Goal: Transaction & Acquisition: Book appointment/travel/reservation

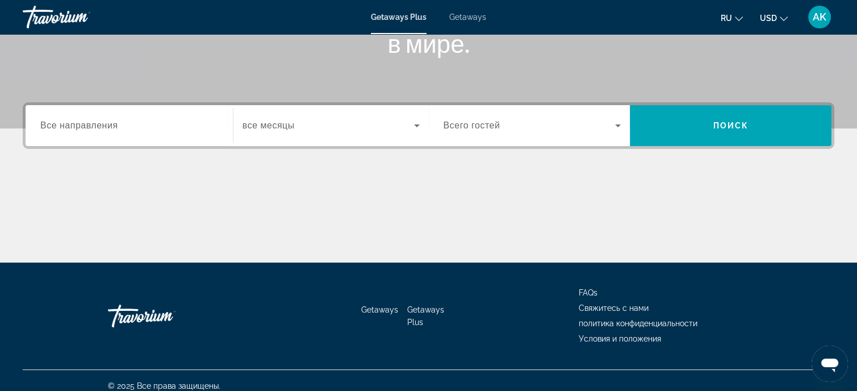
scroll to position [223, 0]
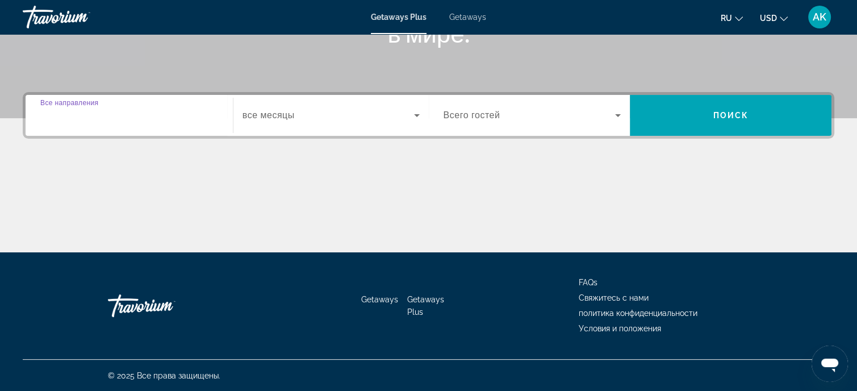
click at [122, 110] on input "Destination Все направления" at bounding box center [129, 116] width 178 height 14
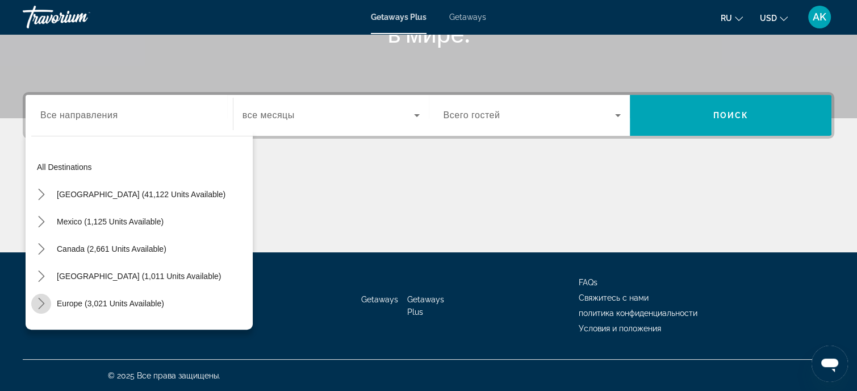
click at [39, 302] on icon "Toggle Europe (3,021 units available) submenu" at bounding box center [41, 303] width 11 height 11
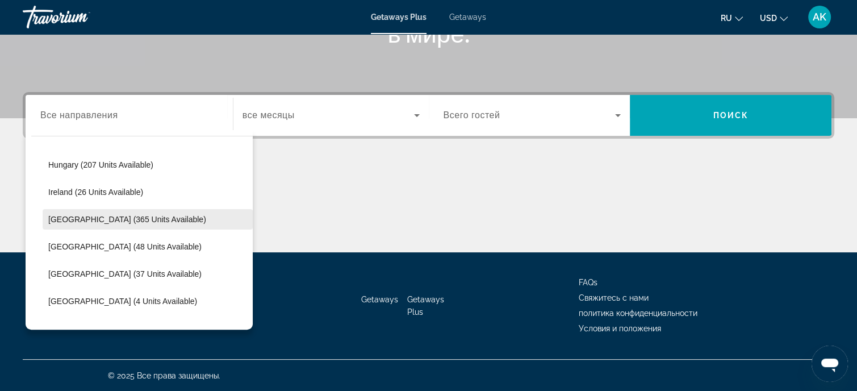
scroll to position [369, 0]
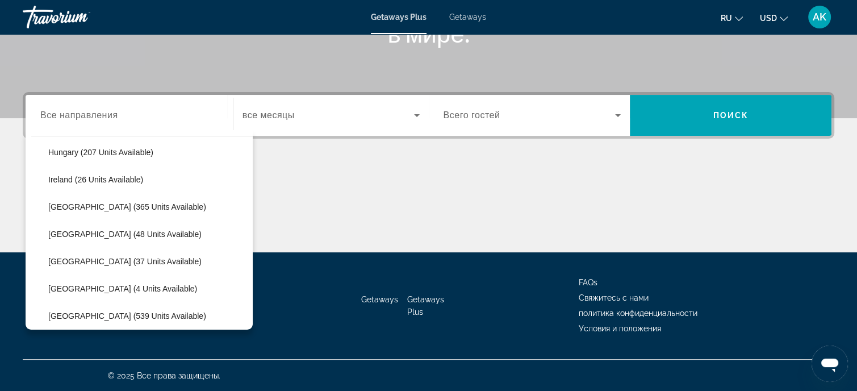
click at [458, 19] on span "Getaways" at bounding box center [467, 17] width 37 height 9
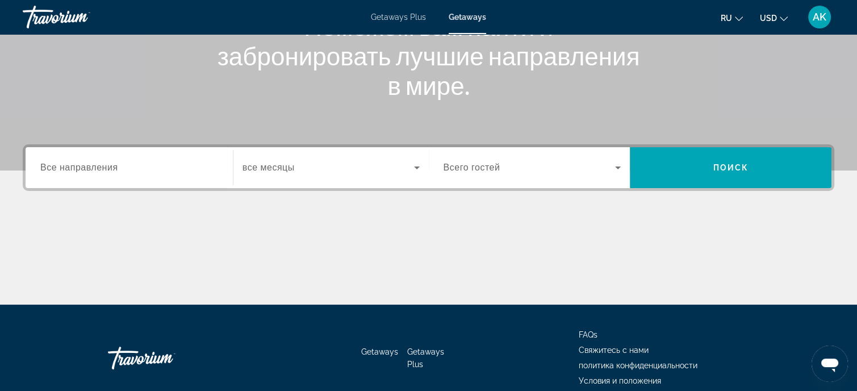
scroll to position [223, 0]
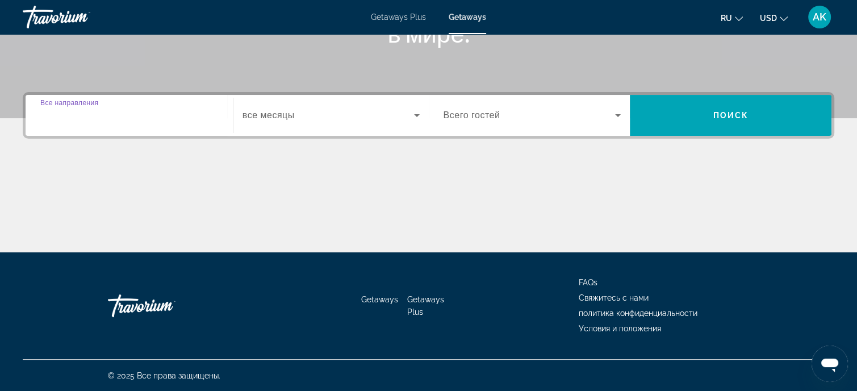
click at [127, 109] on input "Destination Все направления" at bounding box center [129, 116] width 178 height 14
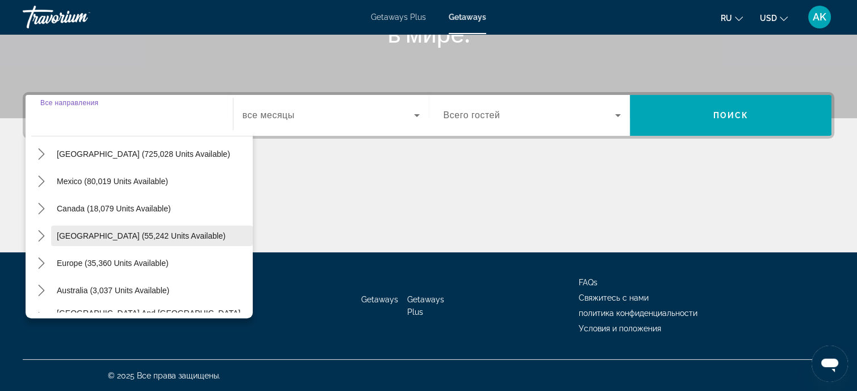
scroll to position [57, 0]
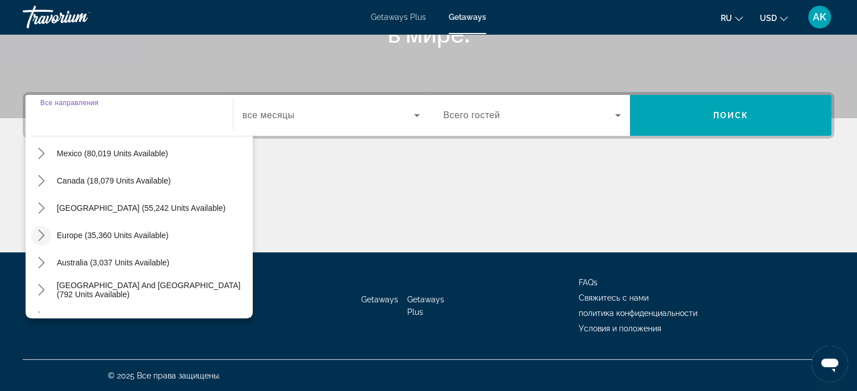
click at [40, 238] on icon "Toggle Europe (35,360 units available) submenu" at bounding box center [41, 235] width 6 height 11
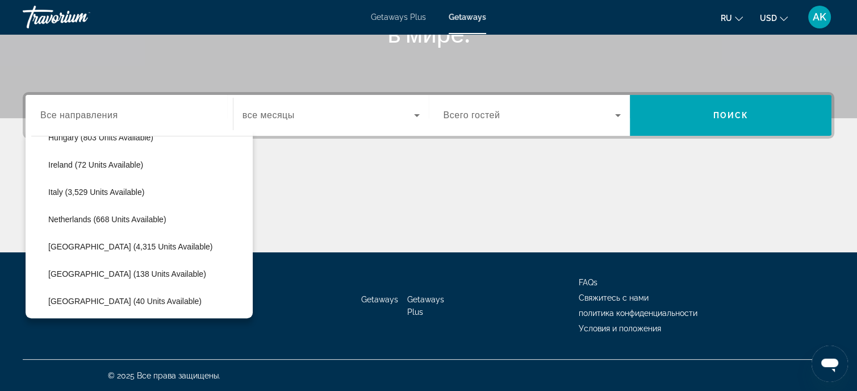
scroll to position [426, 0]
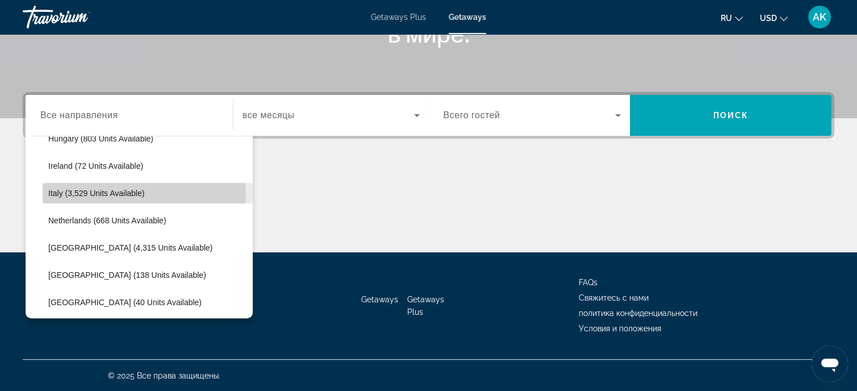
click at [144, 194] on span "Italy (3,529 units available)" at bounding box center [96, 193] width 96 height 9
type input "**********"
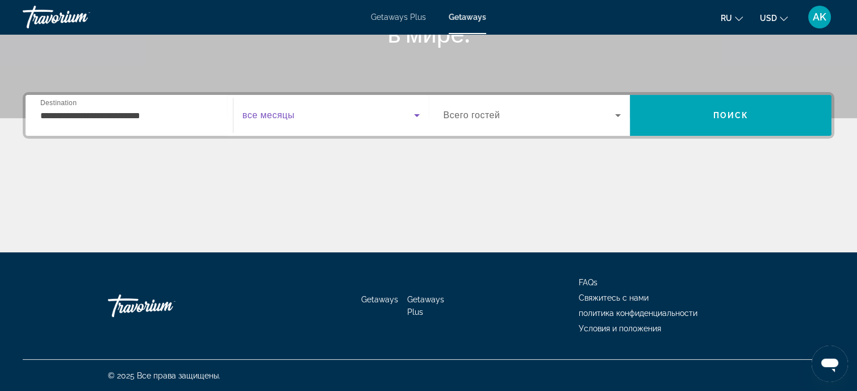
click at [417, 115] on icon "Search widget" at bounding box center [417, 115] width 6 height 3
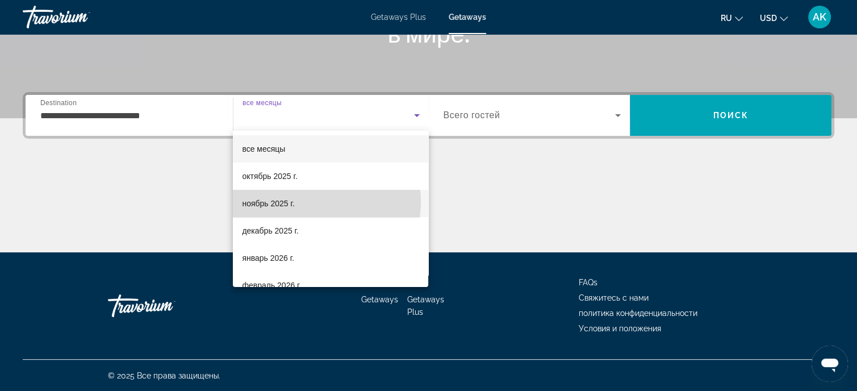
click at [306, 202] on mat-option "ноябрь 2025 г." at bounding box center [330, 203] width 195 height 27
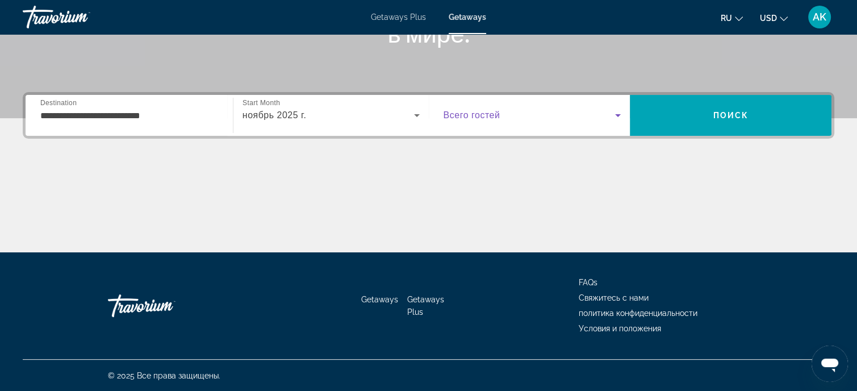
click at [617, 113] on icon "Search widget" at bounding box center [618, 116] width 14 height 14
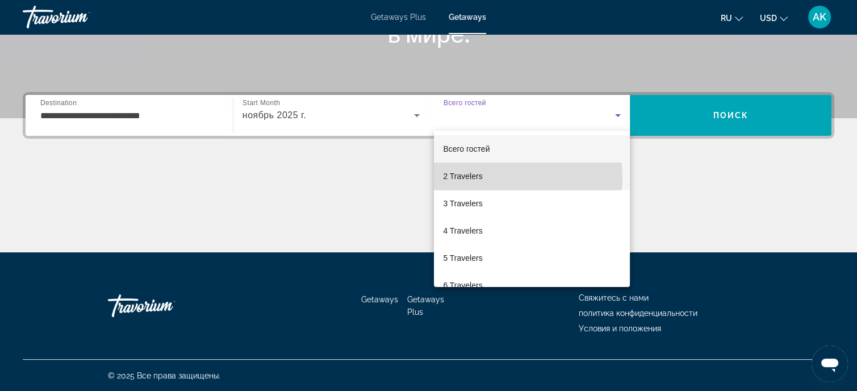
click at [497, 178] on mat-option "2 Travelers" at bounding box center [532, 176] width 196 height 27
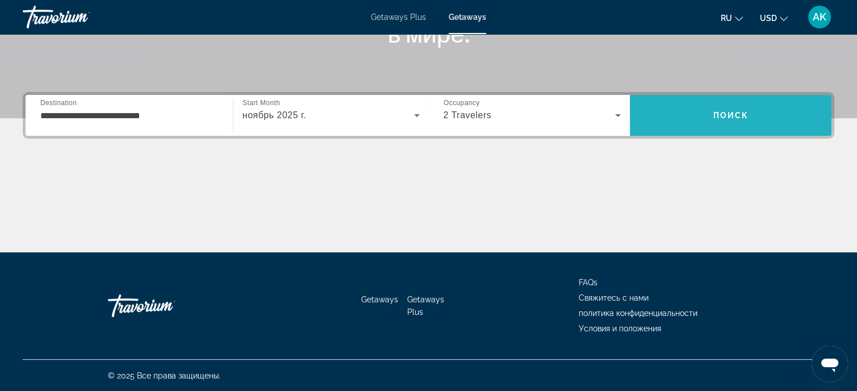
click at [711, 105] on span "Search" at bounding box center [731, 115] width 202 height 27
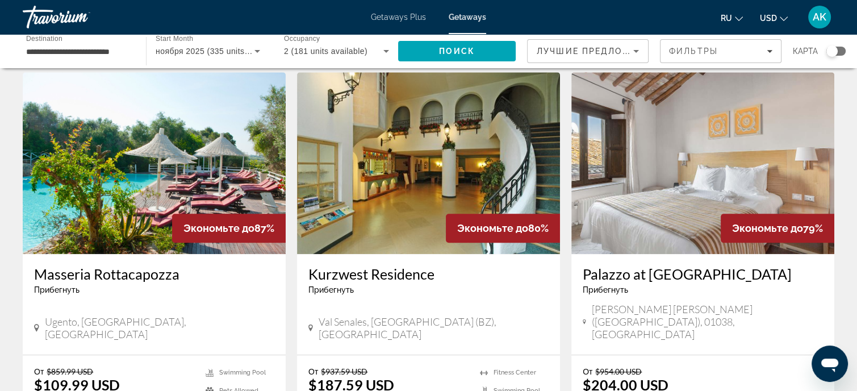
scroll to position [796, 0]
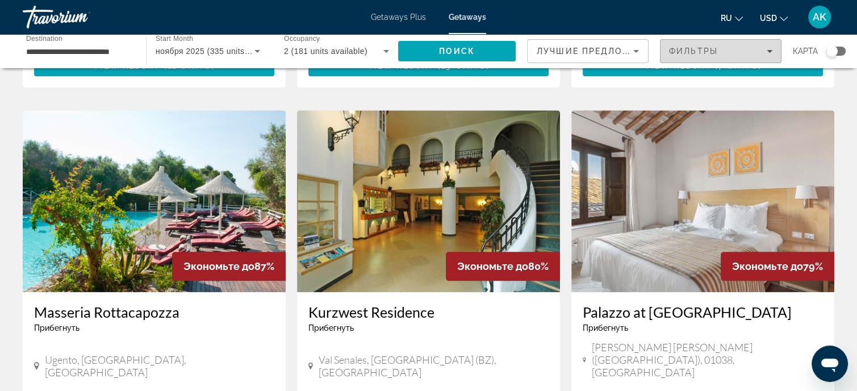
click at [768, 53] on icon "Filters" at bounding box center [770, 51] width 6 height 6
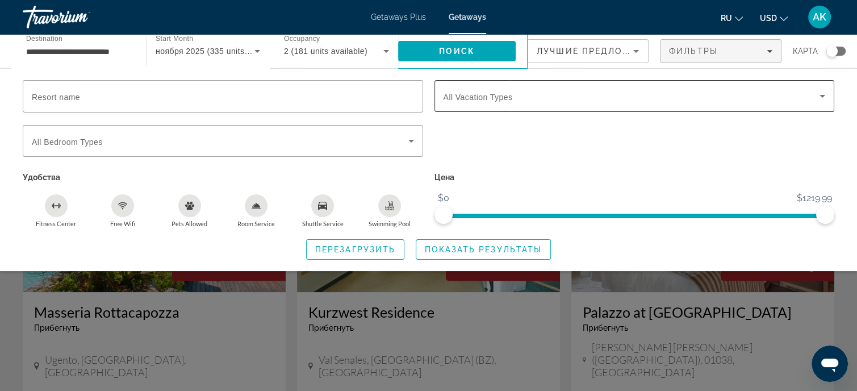
click at [821, 90] on icon "Search widget" at bounding box center [823, 96] width 14 height 14
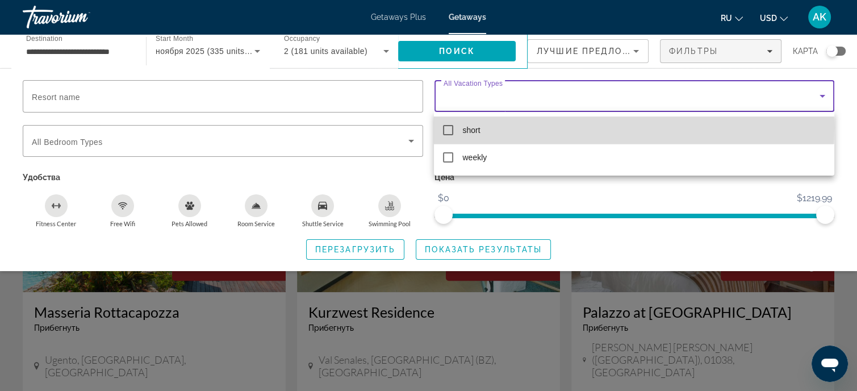
click at [448, 127] on mat-pseudo-checkbox at bounding box center [448, 130] width 10 height 10
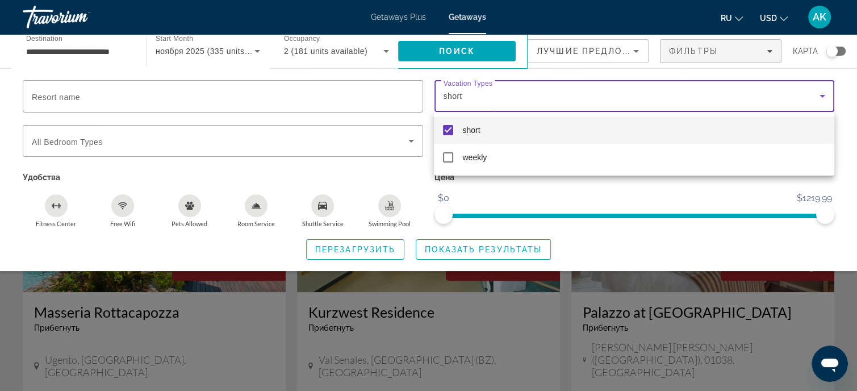
click at [544, 181] on div at bounding box center [428, 195] width 857 height 391
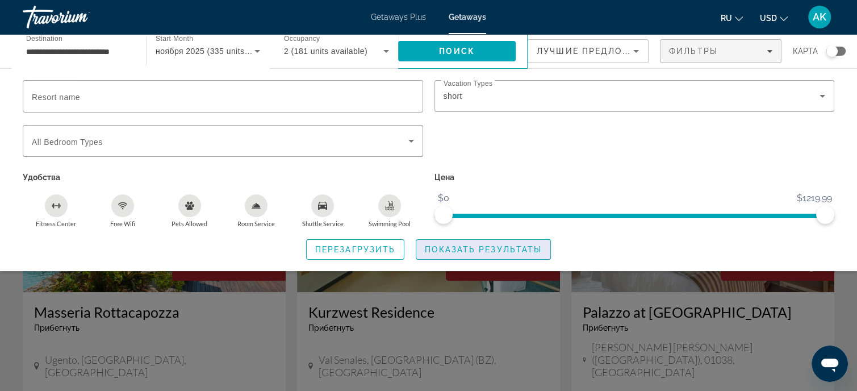
click at [486, 252] on span "Показать результаты" at bounding box center [483, 249] width 117 height 9
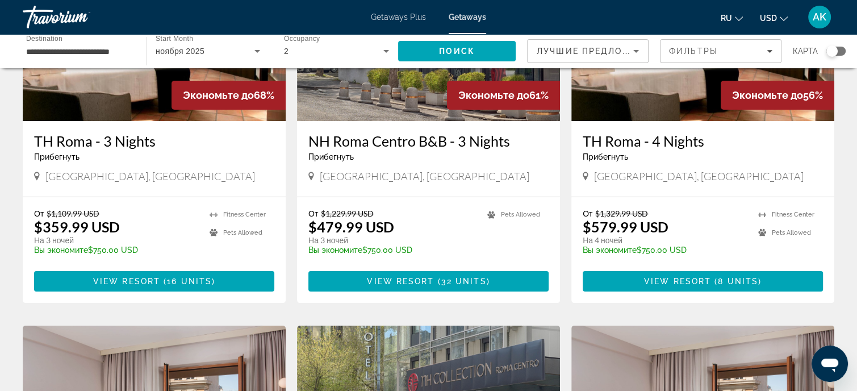
scroll to position [170, 0]
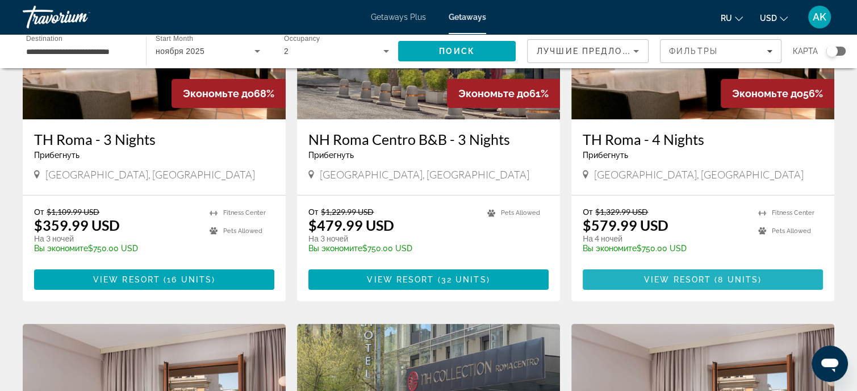
click at [713, 280] on span "Main content" at bounding box center [712, 279] width 3 height 9
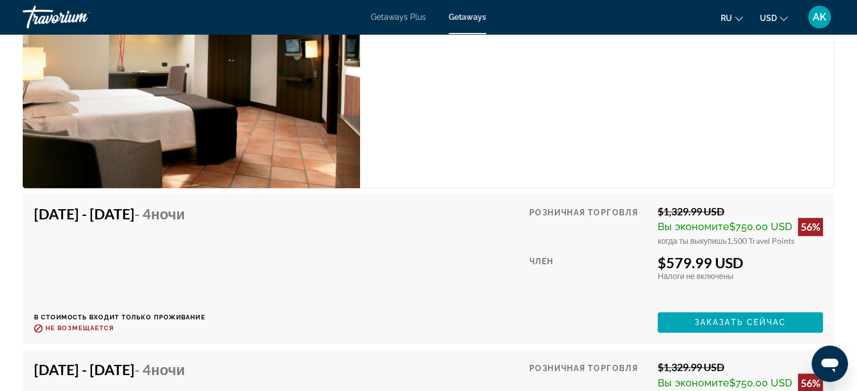
scroll to position [1762, 0]
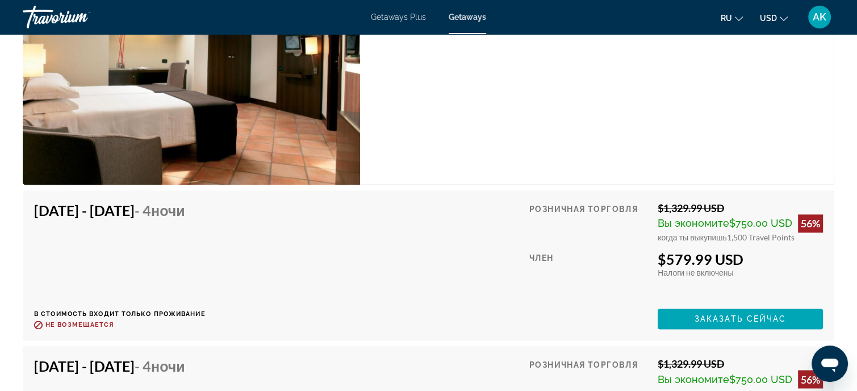
click at [782, 16] on icon "Change currency" at bounding box center [784, 19] width 8 height 8
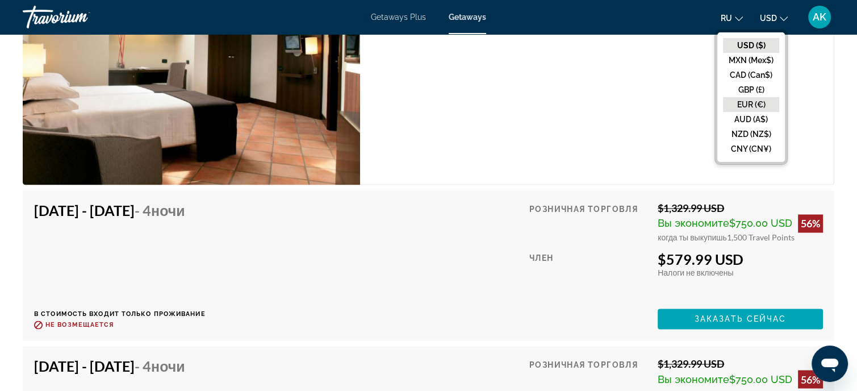
click at [735, 102] on button "EUR (€)" at bounding box center [751, 104] width 56 height 15
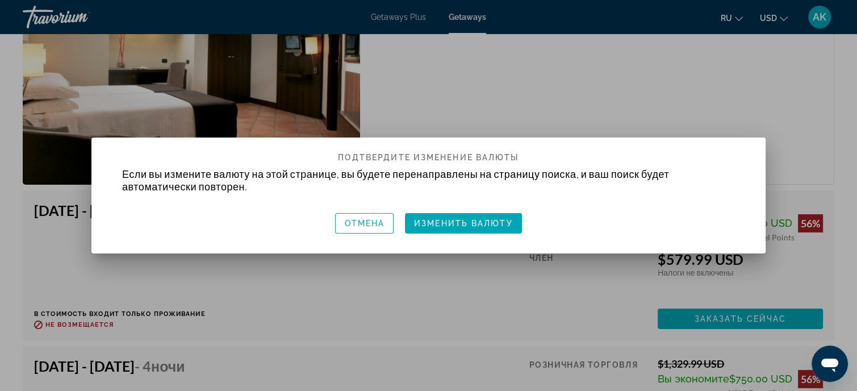
scroll to position [0, 0]
click at [471, 224] on span "Изменить валюту" at bounding box center [463, 223] width 99 height 9
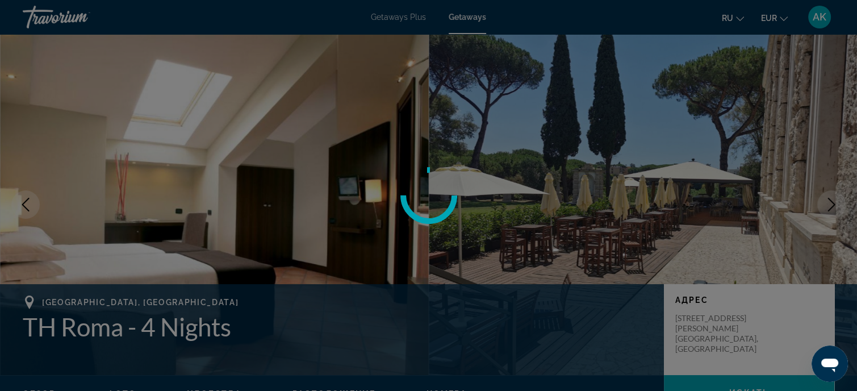
scroll to position [1762, 0]
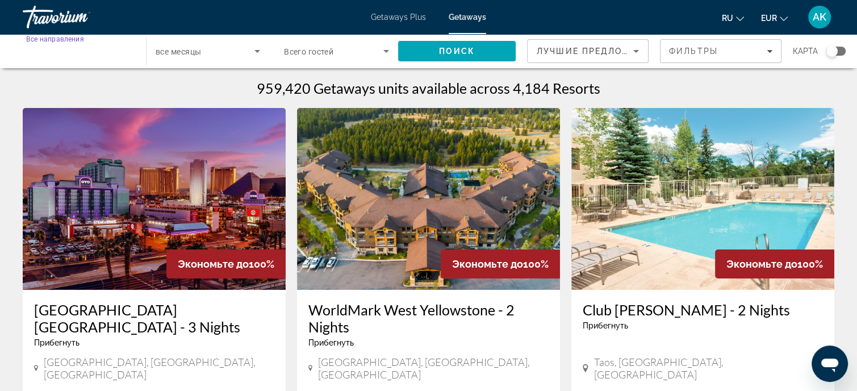
click at [125, 49] on input "Destination Все направления" at bounding box center [78, 52] width 105 height 14
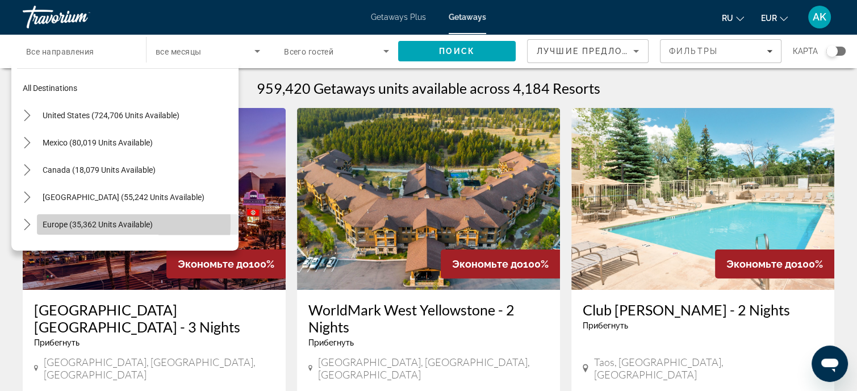
click at [50, 222] on span "Europe (35,362 units available)" at bounding box center [98, 224] width 110 height 9
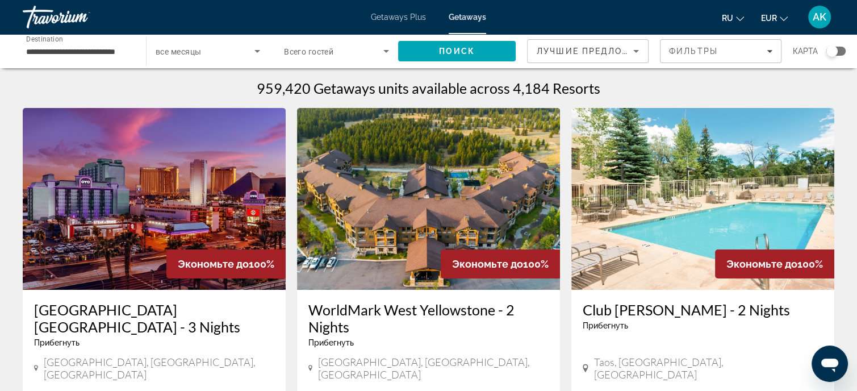
drag, startPoint x: 135, startPoint y: 49, endPoint x: 84, endPoint y: 50, distance: 50.6
click at [132, 49] on div "**********" at bounding box center [78, 51] width 123 height 32
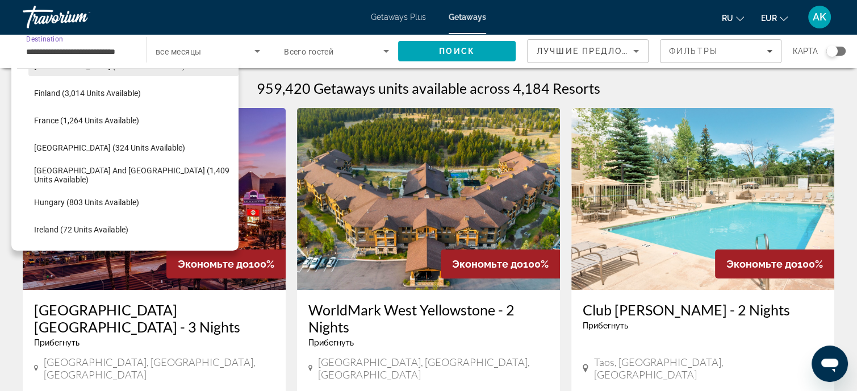
scroll to position [352, 0]
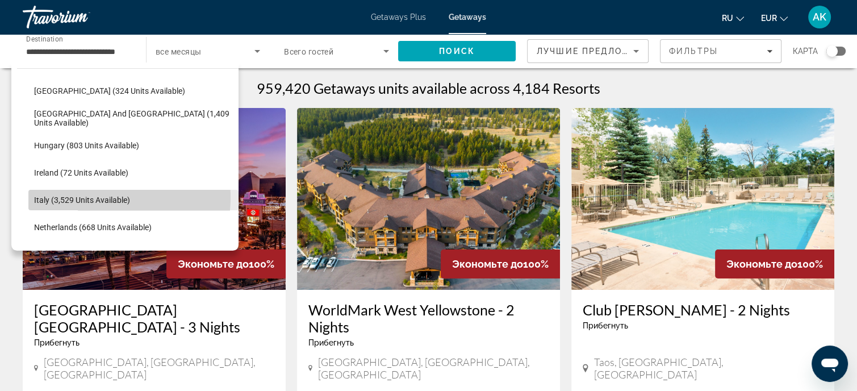
click at [82, 197] on span "Italy (3,529 units available)" at bounding box center [82, 199] width 96 height 9
type input "**********"
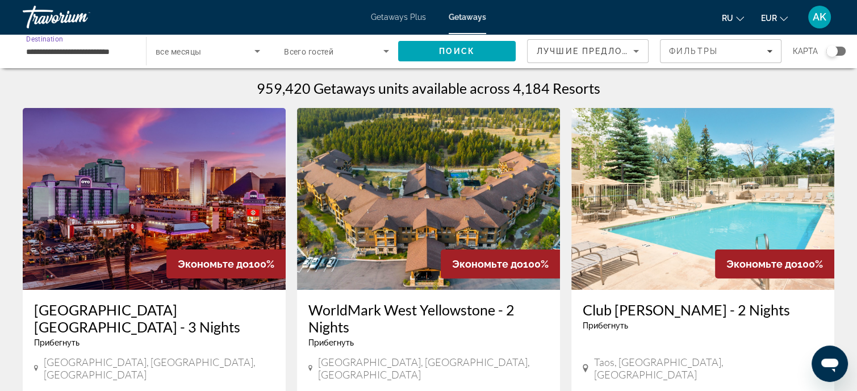
scroll to position [0, 0]
click at [257, 48] on icon "Search widget" at bounding box center [258, 51] width 14 height 14
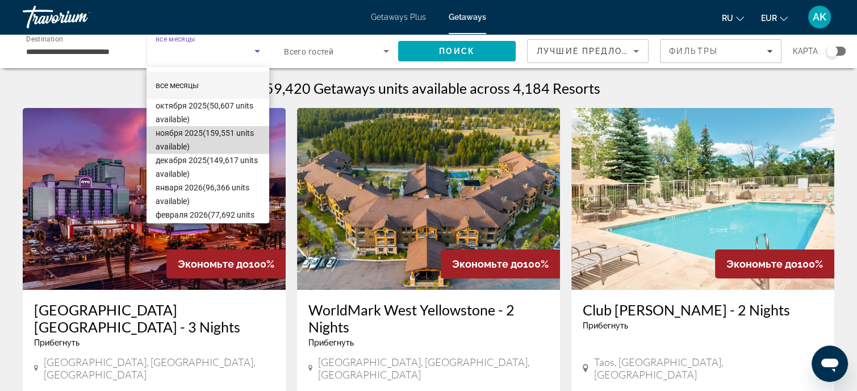
click at [215, 130] on span "ноября 2025 (159,551 units available)" at bounding box center [208, 139] width 105 height 27
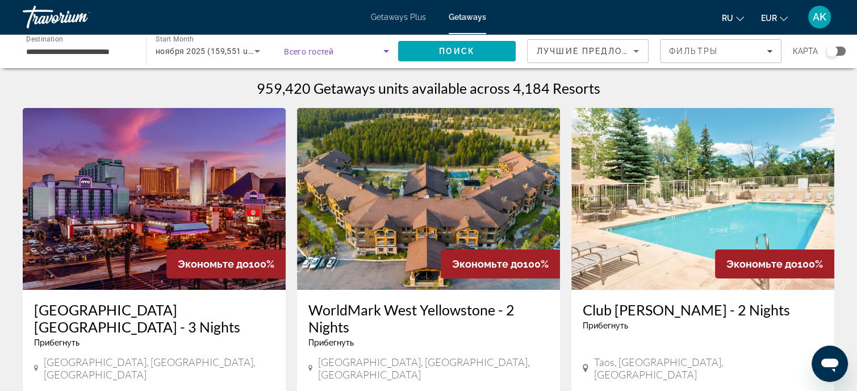
click at [387, 52] on icon "Search widget" at bounding box center [387, 51] width 6 height 3
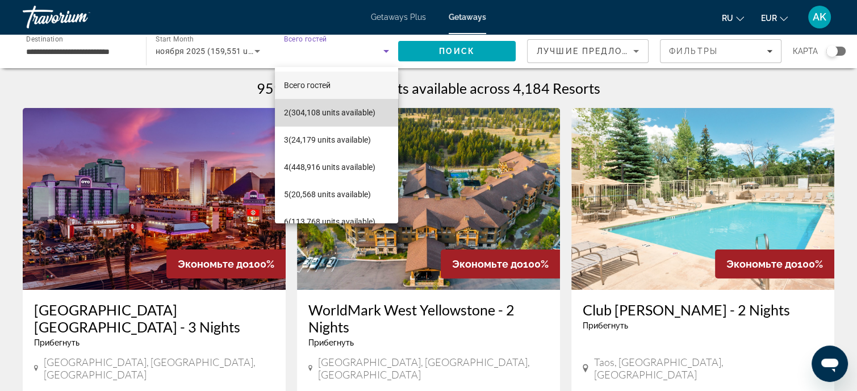
click at [350, 113] on span "2 (304,108 units available)" at bounding box center [329, 113] width 91 height 14
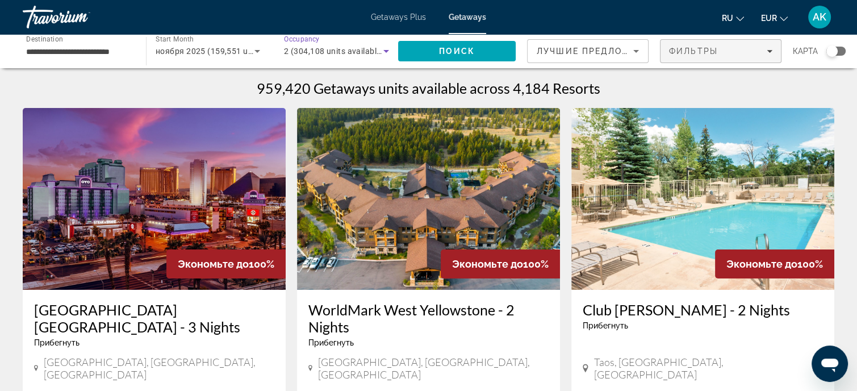
click at [769, 49] on icon "Filters" at bounding box center [770, 51] width 6 height 6
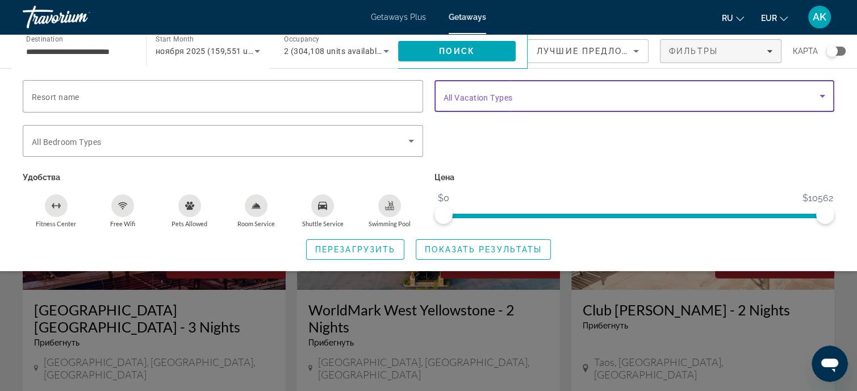
click at [820, 93] on icon "Search widget" at bounding box center [823, 96] width 14 height 14
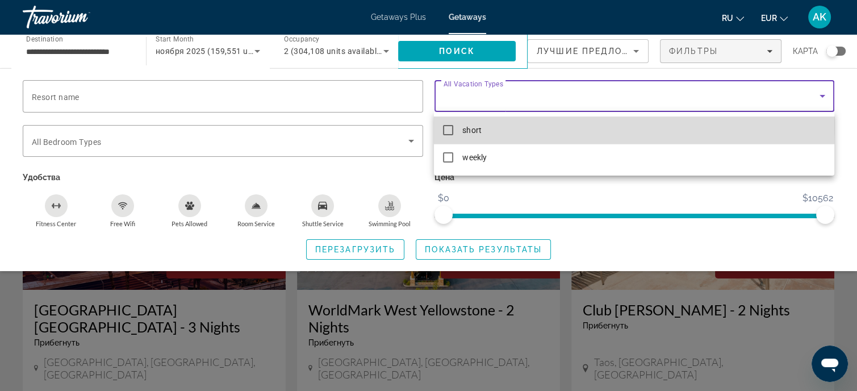
click at [445, 126] on mat-pseudo-checkbox at bounding box center [448, 130] width 10 height 10
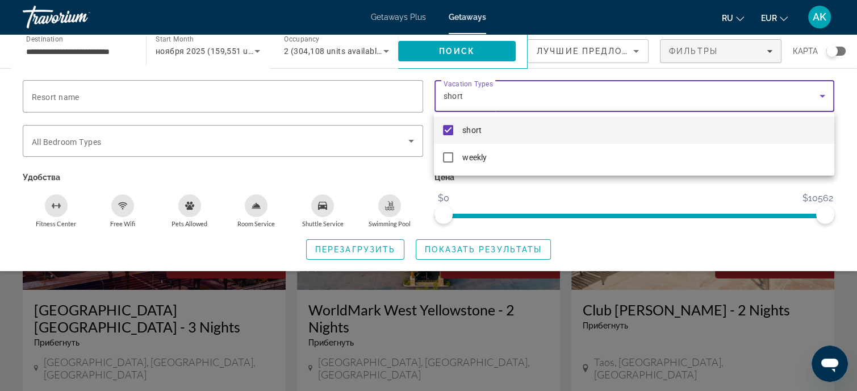
click at [419, 172] on div at bounding box center [428, 195] width 857 height 391
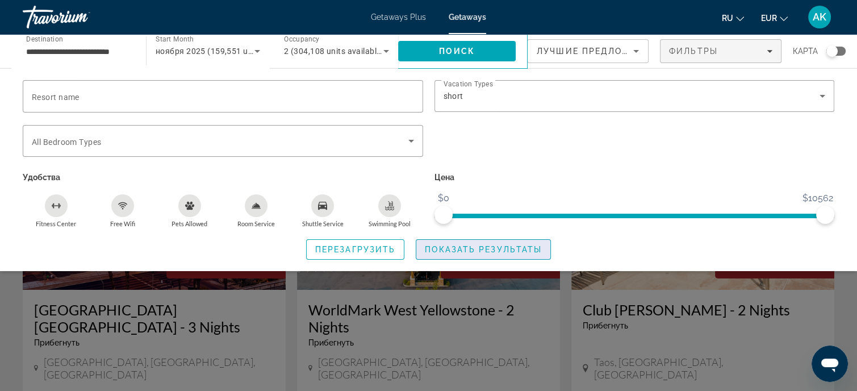
click at [466, 247] on span "Показать результаты" at bounding box center [483, 249] width 117 height 9
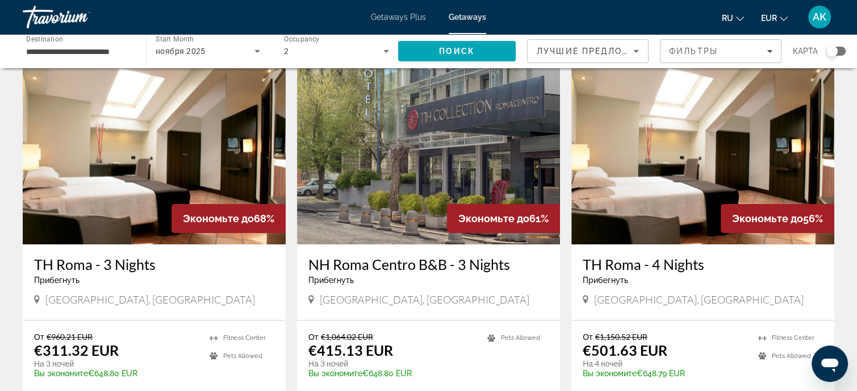
scroll to position [114, 0]
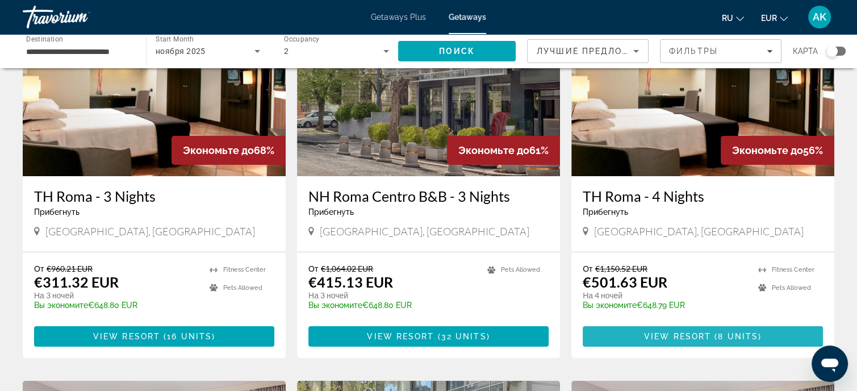
click at [707, 332] on span "View Resort" at bounding box center [677, 336] width 67 height 9
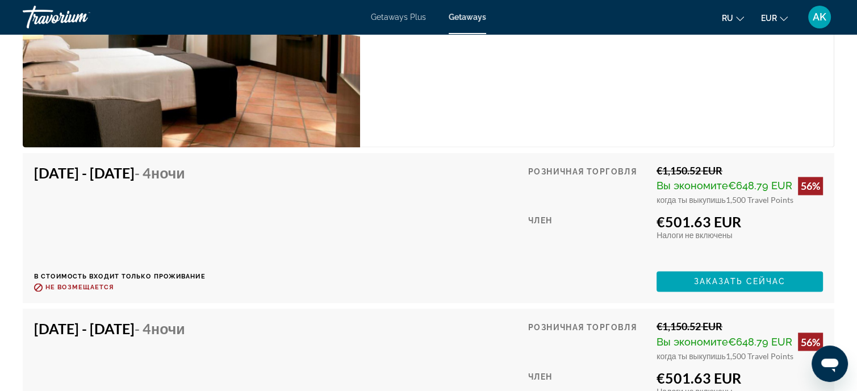
scroll to position [1818, 0]
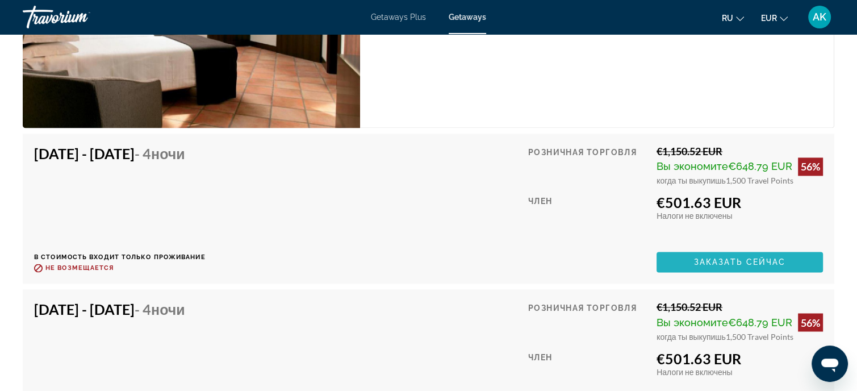
click at [699, 255] on span "Main content" at bounding box center [740, 261] width 166 height 27
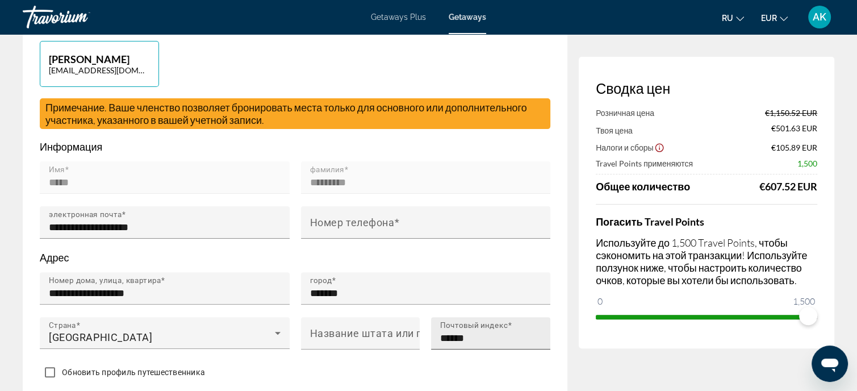
scroll to position [284, 0]
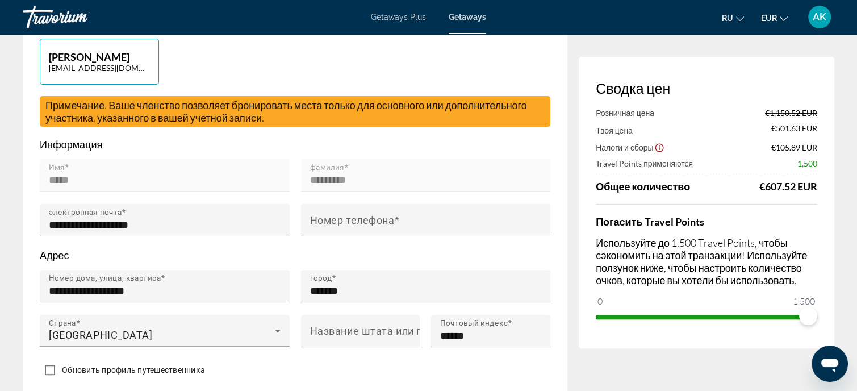
click at [218, 197] on div "Main content" at bounding box center [165, 197] width 250 height 13
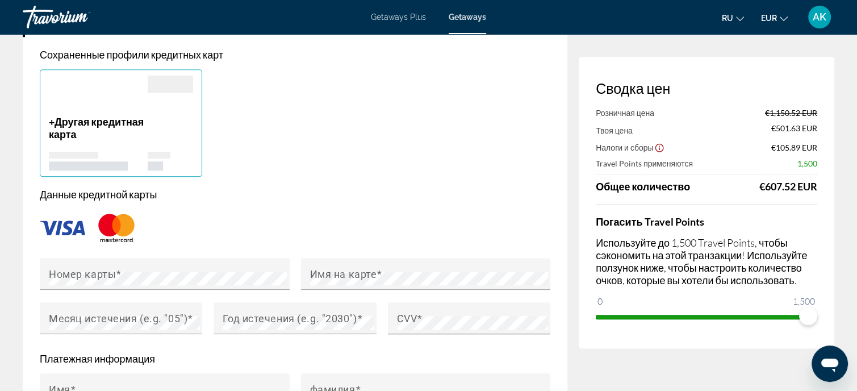
scroll to position [852, 0]
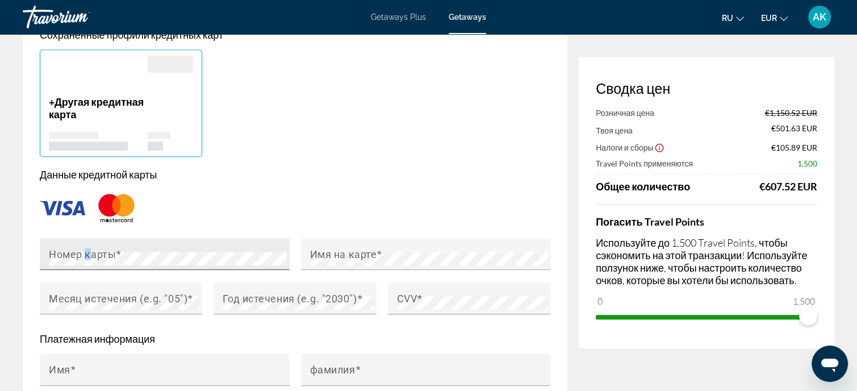
click at [86, 252] on mat-label "Номер карты" at bounding box center [82, 254] width 67 height 12
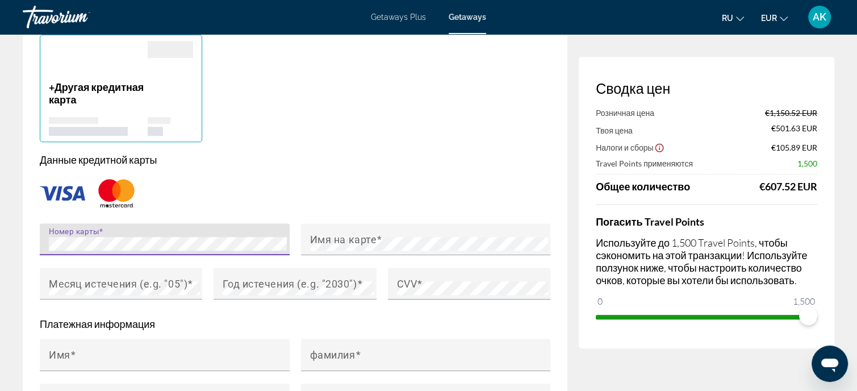
scroll to position [909, 0]
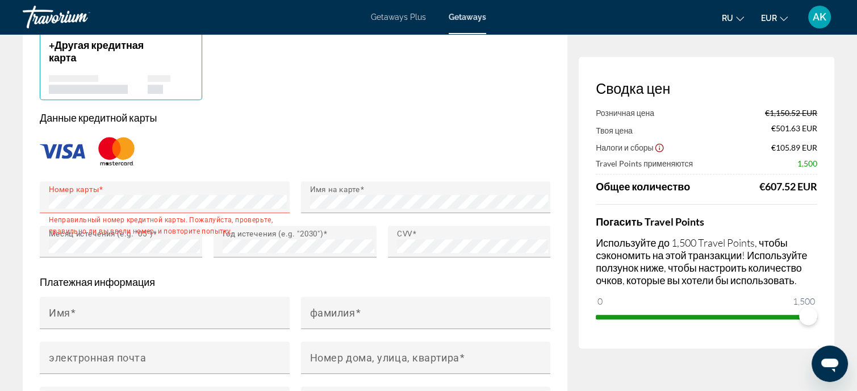
click at [161, 172] on div "Данные кредитной карты Номер карты Неправильный номер кредитной карты. Пожалуйс…" at bounding box center [295, 190] width 511 height 159
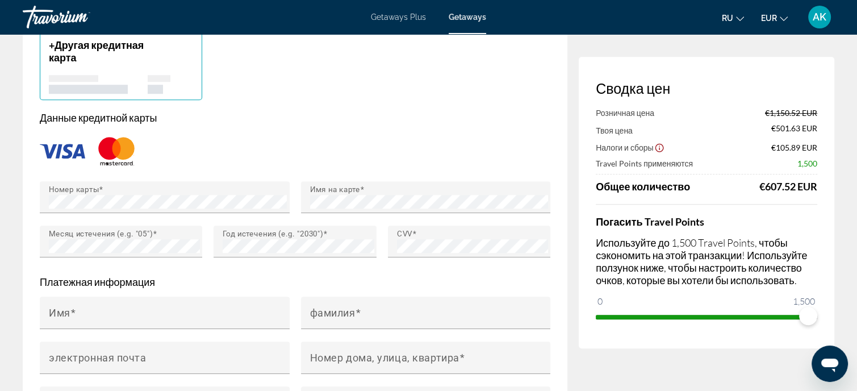
click at [271, 145] on div "Main content" at bounding box center [295, 151] width 511 height 38
click at [305, 263] on div "Main content" at bounding box center [295, 263] width 163 height 13
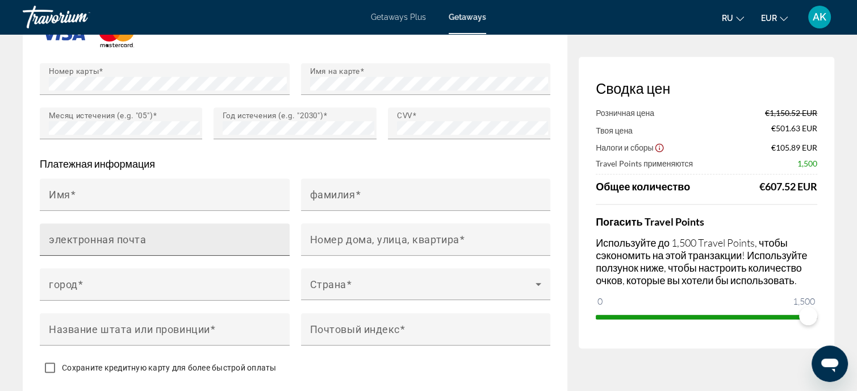
scroll to position [1023, 0]
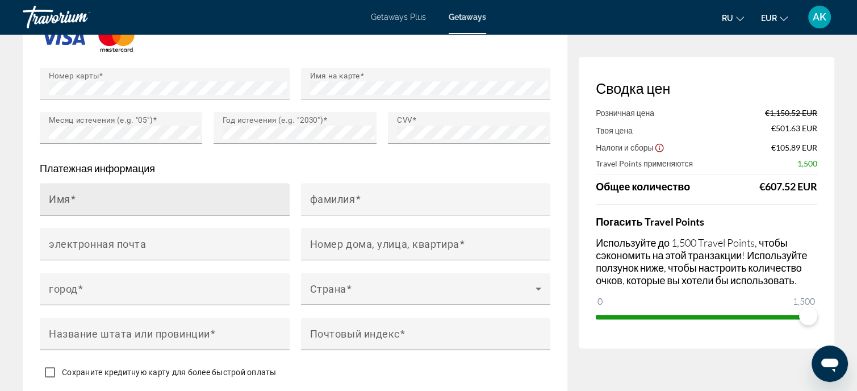
click at [85, 197] on input "Имя" at bounding box center [168, 204] width 239 height 14
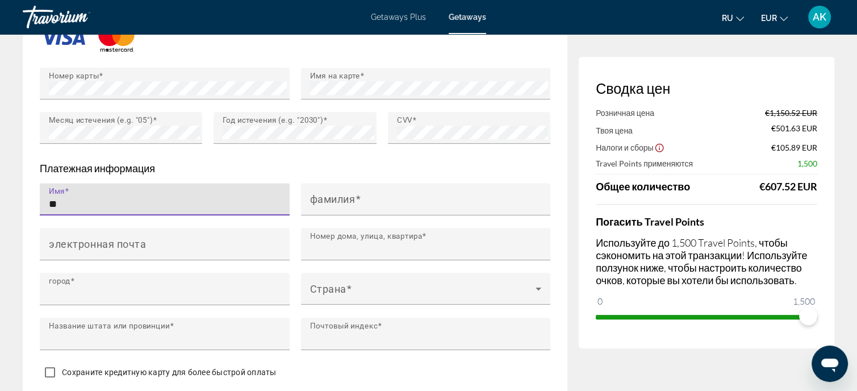
type input "*****"
type input "**********"
type input "*******"
type input "****"
type input "******"
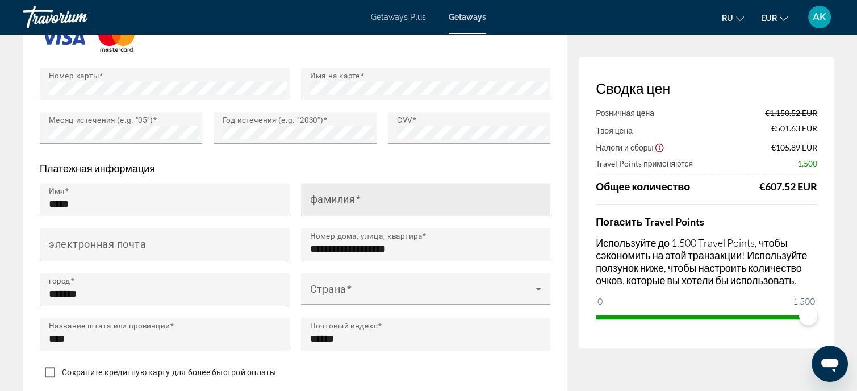
click at [313, 195] on mat-label "фамилия" at bounding box center [332, 199] width 45 height 12
click at [313, 197] on input "фамилия" at bounding box center [429, 204] width 239 height 14
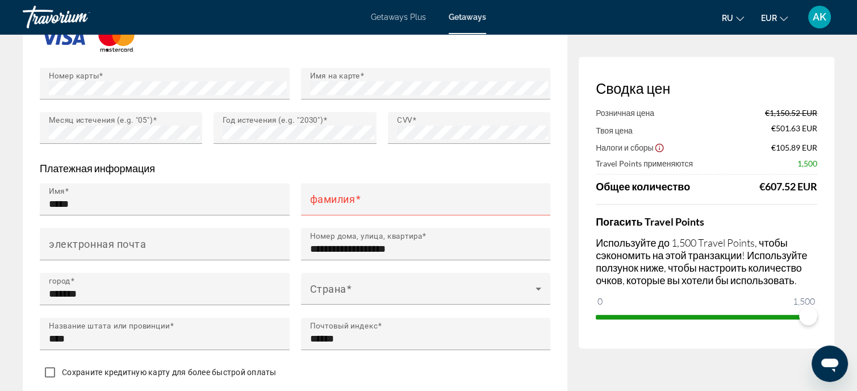
click at [349, 162] on p "Платежная информация" at bounding box center [295, 168] width 511 height 13
click at [314, 195] on mat-label "фамилия" at bounding box center [332, 199] width 45 height 12
click at [314, 197] on input "фамилия" at bounding box center [429, 204] width 239 height 14
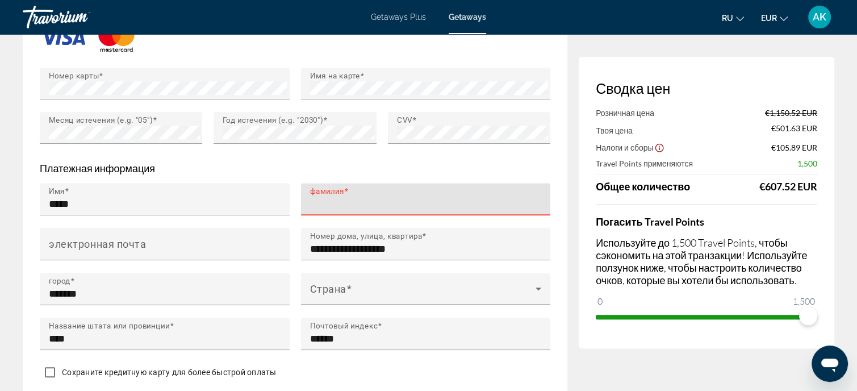
paste input "*********"
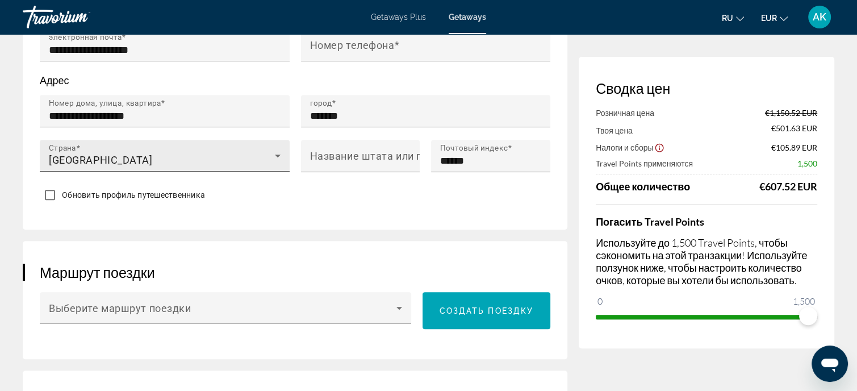
scroll to position [455, 0]
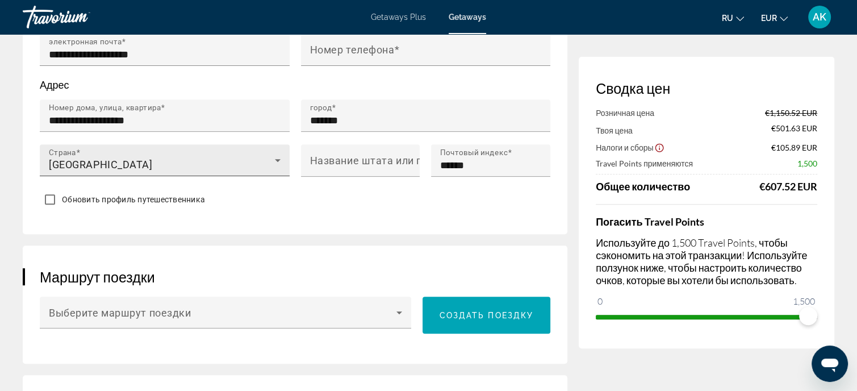
type input "*********"
click at [280, 159] on icon "Main content" at bounding box center [278, 160] width 6 height 3
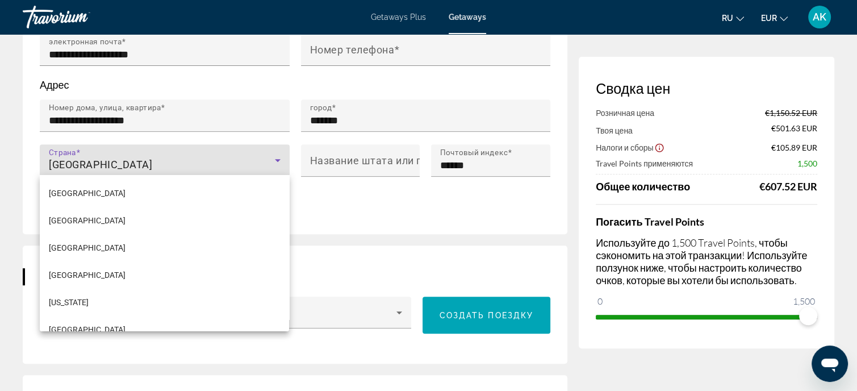
scroll to position [3203, 0]
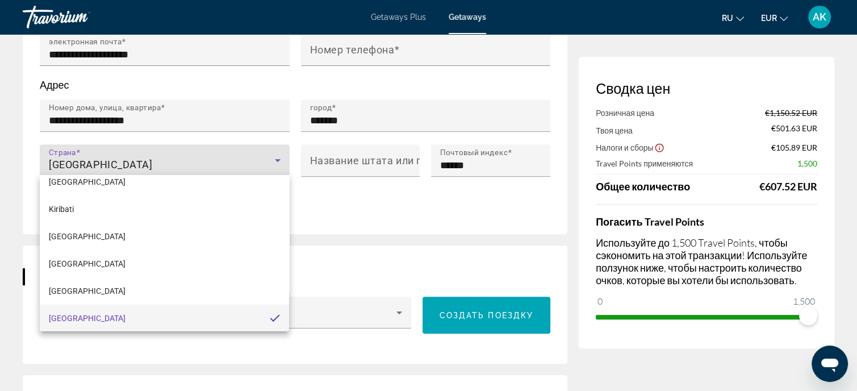
click at [191, 159] on div at bounding box center [428, 195] width 857 height 391
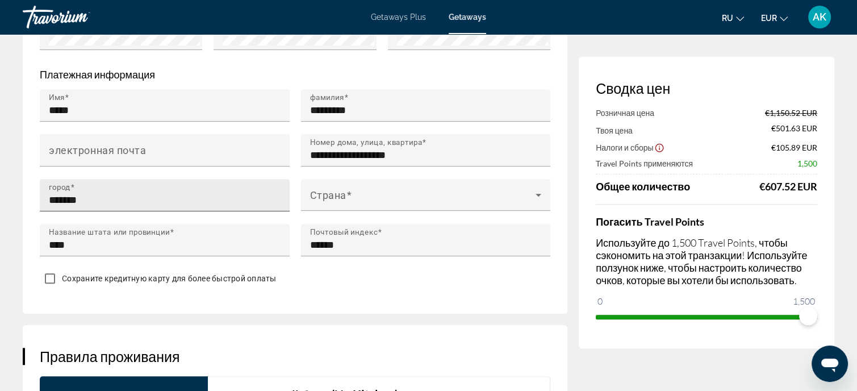
scroll to position [1136, 0]
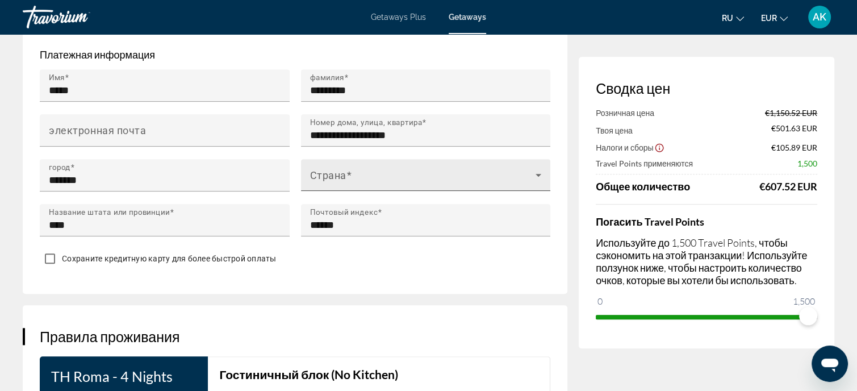
click at [539, 174] on icon "Main content" at bounding box center [539, 175] width 6 height 3
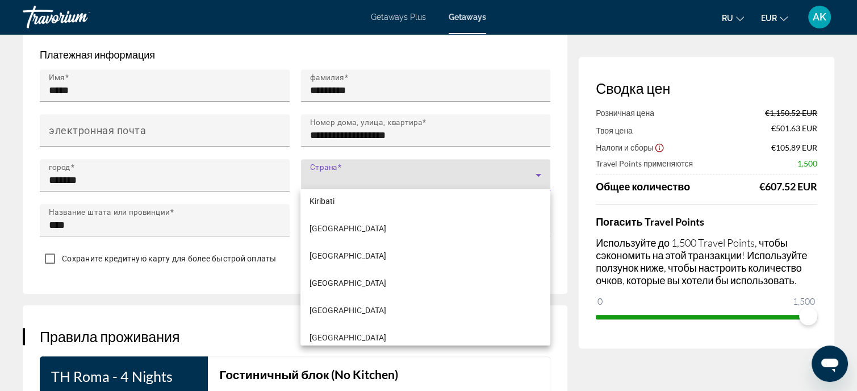
scroll to position [3239, 0]
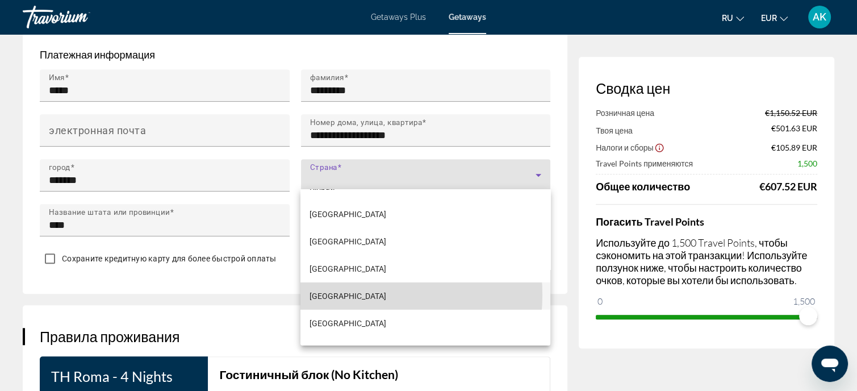
click at [351, 295] on mat-option "[GEOGRAPHIC_DATA]" at bounding box center [425, 295] width 249 height 27
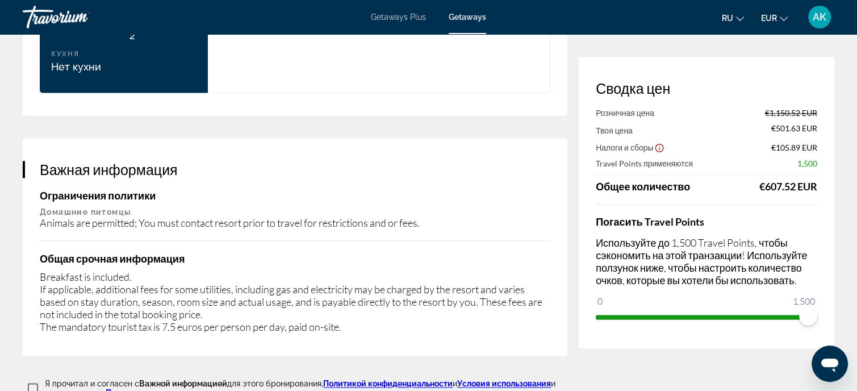
scroll to position [1591, 0]
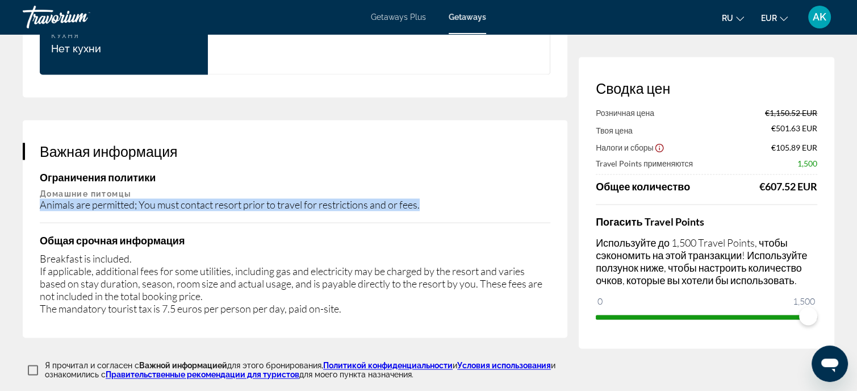
drag, startPoint x: 40, startPoint y: 191, endPoint x: 281, endPoint y: 200, distance: 240.5
click at [281, 200] on div "Важная информация Ограничения политики Домашние питомцы Animals are permitted; …" at bounding box center [295, 229] width 545 height 218
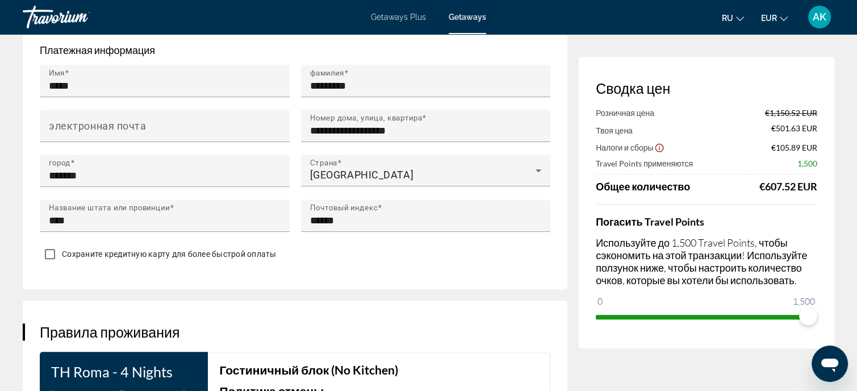
scroll to position [1136, 0]
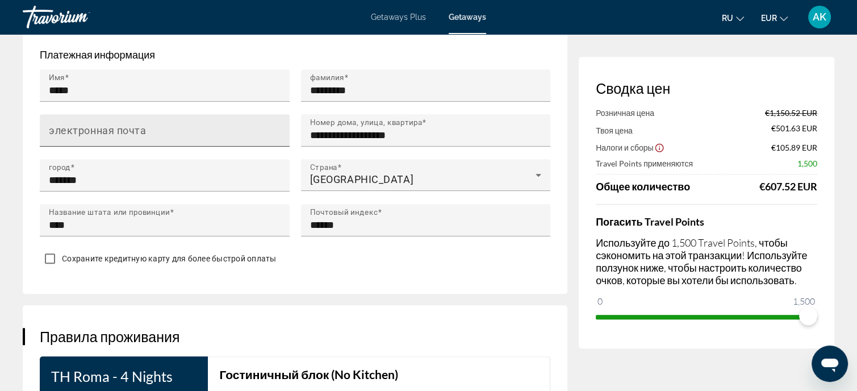
click at [48, 127] on div "электронная почта" at bounding box center [165, 130] width 250 height 32
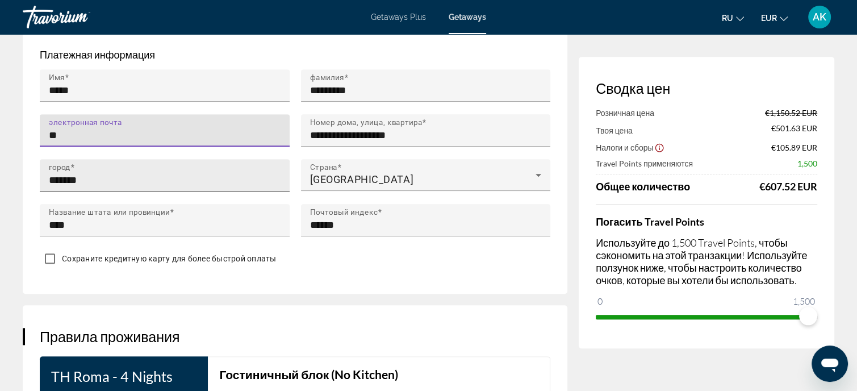
type input "**********"
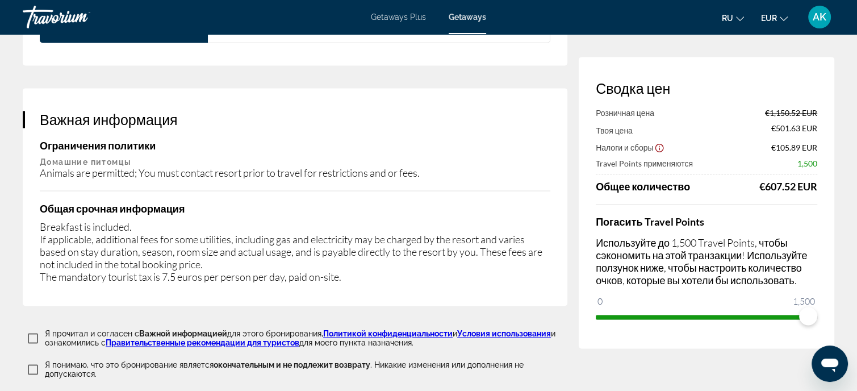
scroll to position [1648, 0]
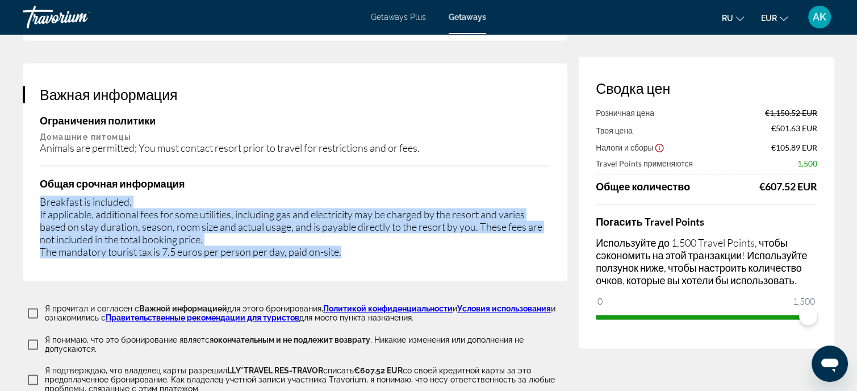
drag, startPoint x: 40, startPoint y: 186, endPoint x: 355, endPoint y: 244, distance: 320.6
click at [355, 244] on div "Breakfast is included. If applicable, additional fees for some utilities, inclu…" at bounding box center [295, 226] width 511 height 63
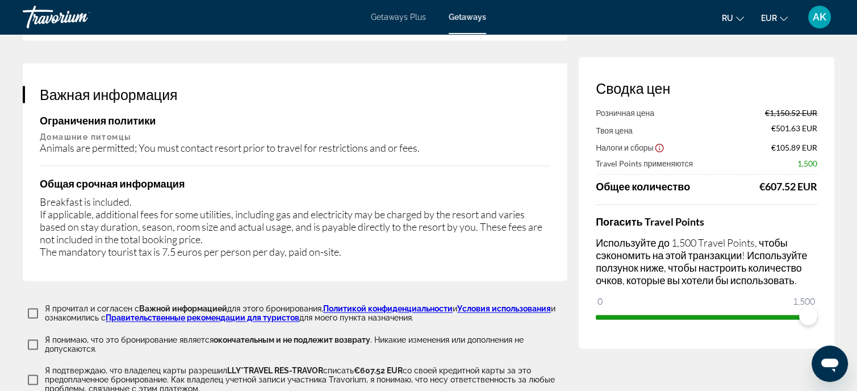
click at [537, 132] on p "Домашние питомцы" at bounding box center [295, 136] width 511 height 9
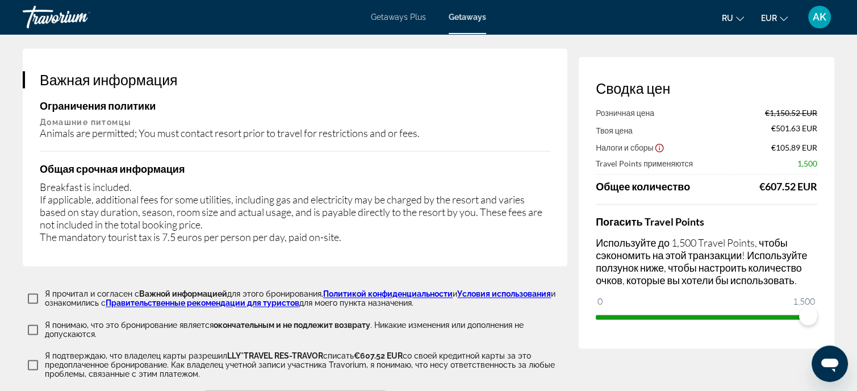
scroll to position [1705, 0]
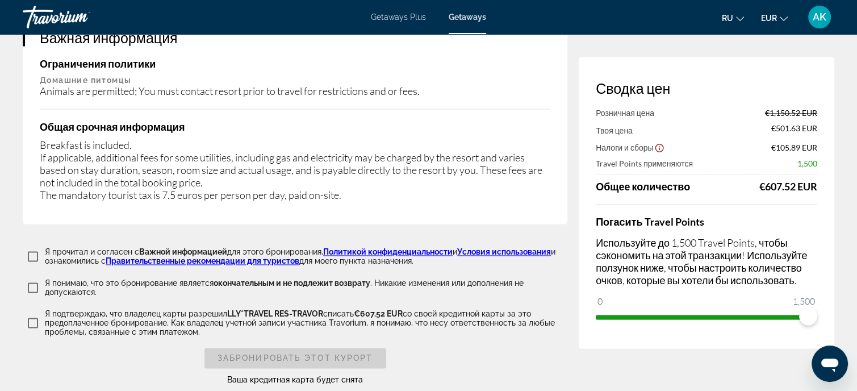
click at [491, 247] on link "Условия использования" at bounding box center [504, 251] width 94 height 9
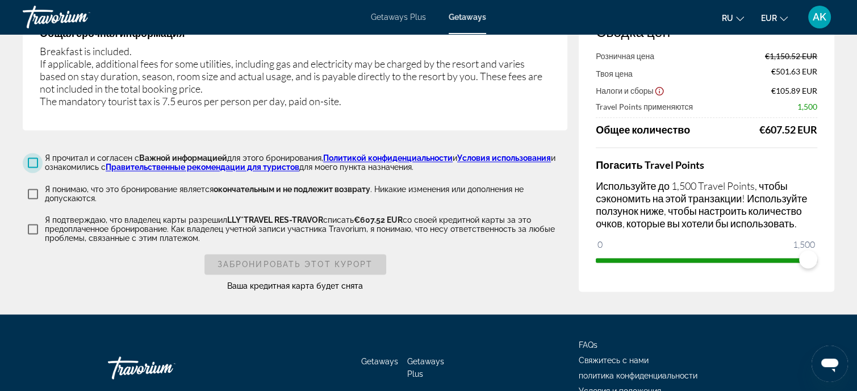
scroll to position [1818, 0]
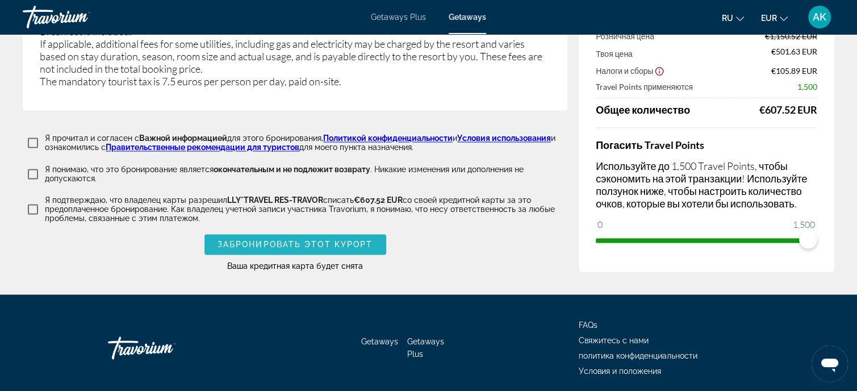
click at [313, 240] on span "Забронировать этот курорт" at bounding box center [296, 244] width 156 height 9
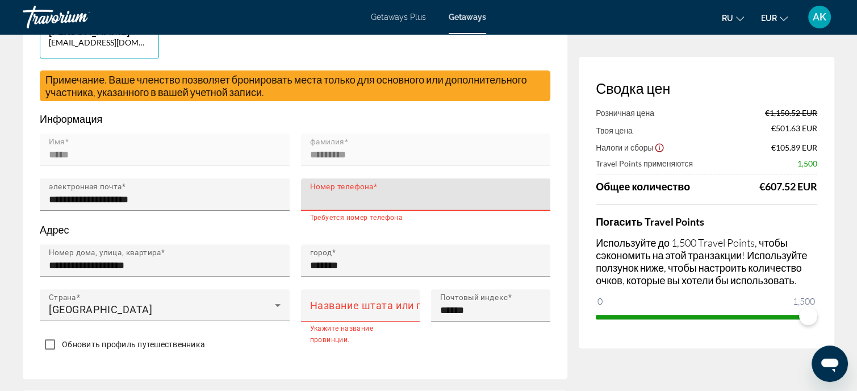
scroll to position [256, 0]
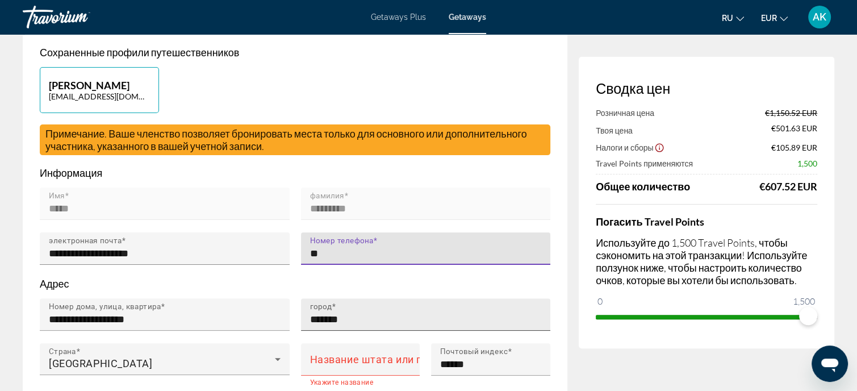
type input "**********"
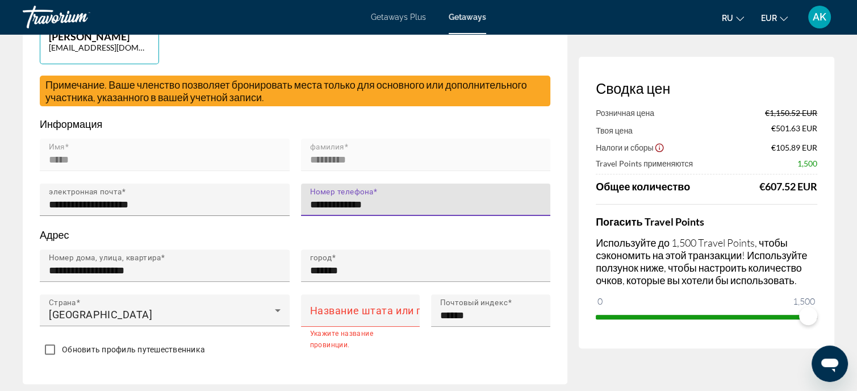
scroll to position [369, 0]
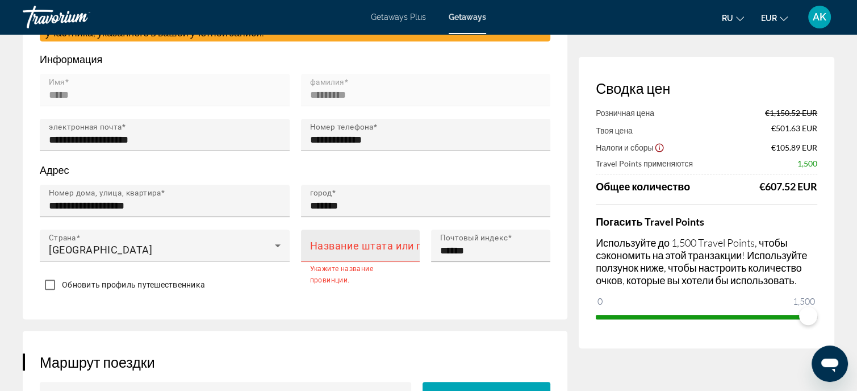
click at [356, 240] on mat-label "Название штата или провинции" at bounding box center [390, 246] width 161 height 12
click at [356, 244] on input "Название штата или провинции" at bounding box center [364, 251] width 108 height 14
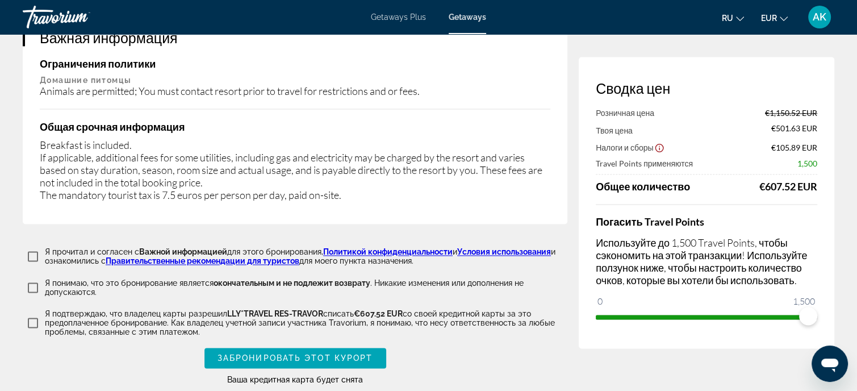
scroll to position [1848, 0]
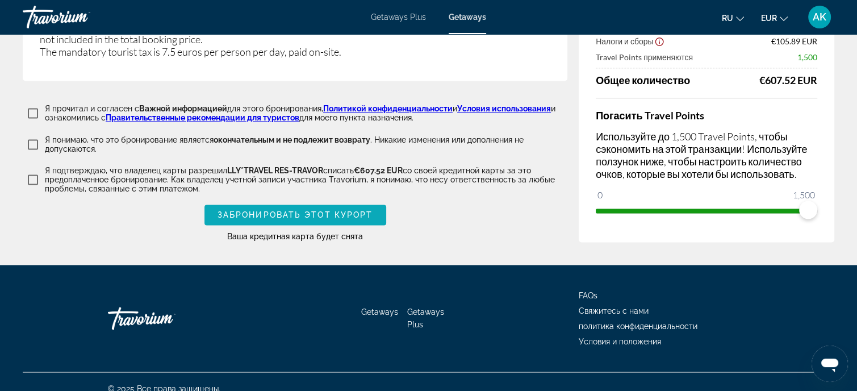
type input "****"
click at [306, 210] on span "Забронировать этот курорт" at bounding box center [296, 214] width 156 height 9
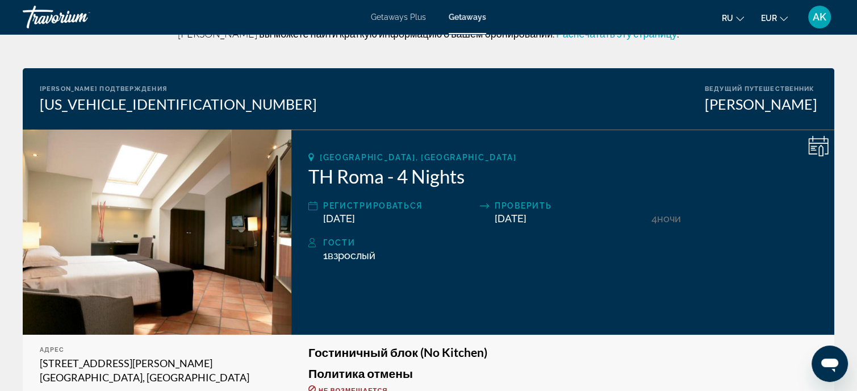
scroll to position [38, 0]
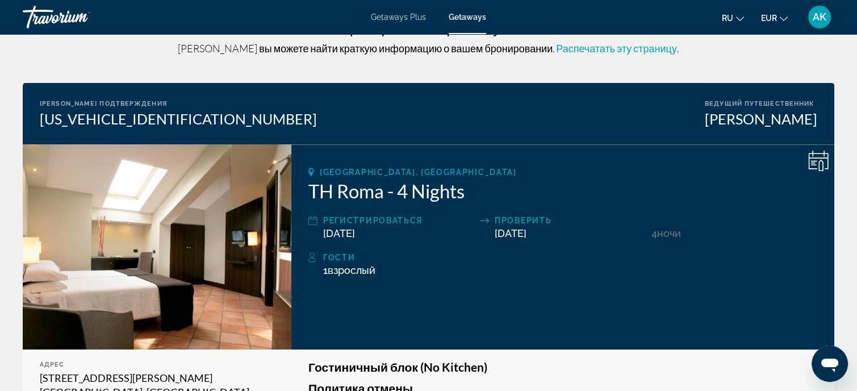
drag, startPoint x: 593, startPoint y: 45, endPoint x: 634, endPoint y: 338, distance: 295.5
click at [594, 45] on span "Распечатать эту страницу" at bounding box center [616, 48] width 121 height 13
click at [565, 267] on div "1 Взрослый Взрослые , Ребенок Дети" at bounding box center [570, 270] width 494 height 12
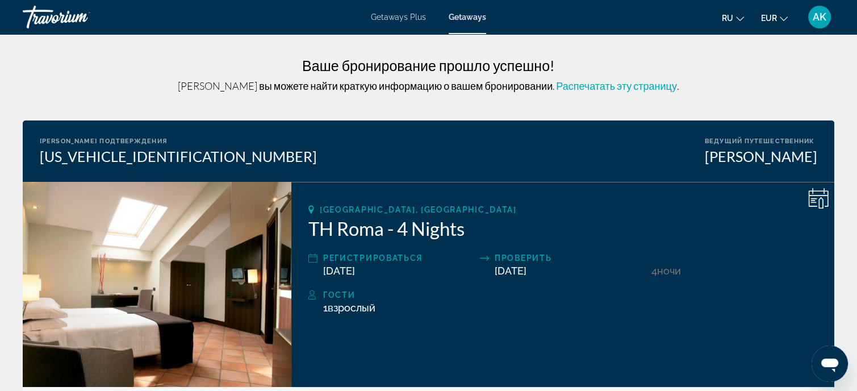
scroll to position [57, 0]
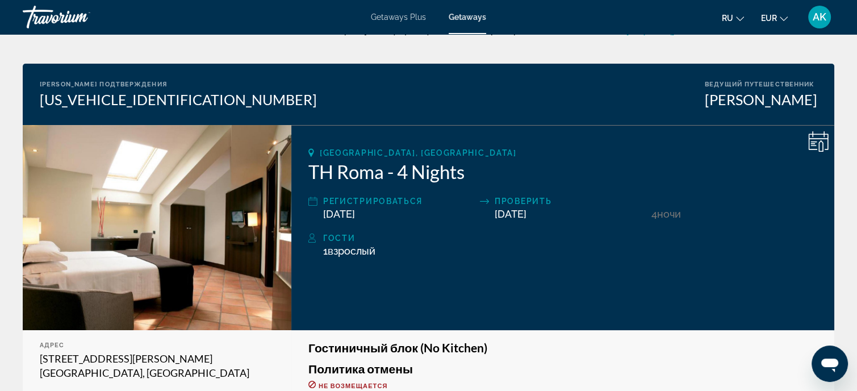
click at [818, 139] on icon "Main content" at bounding box center [819, 140] width 20 height 19
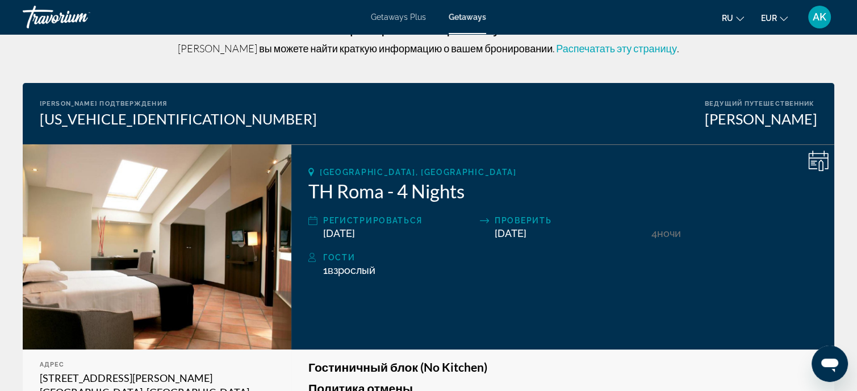
scroll to position [0, 0]
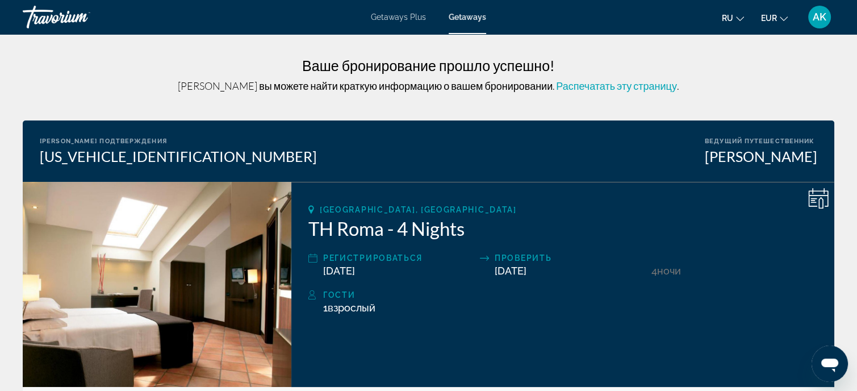
click at [821, 193] on icon "Main content" at bounding box center [819, 198] width 20 height 20
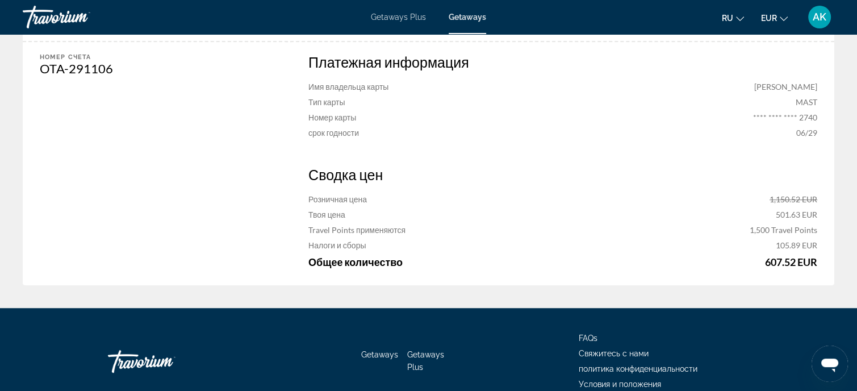
scroll to position [719, 0]
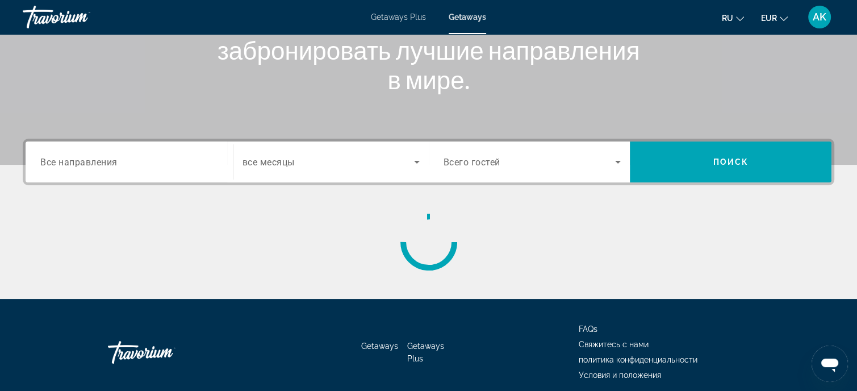
scroll to position [223, 0]
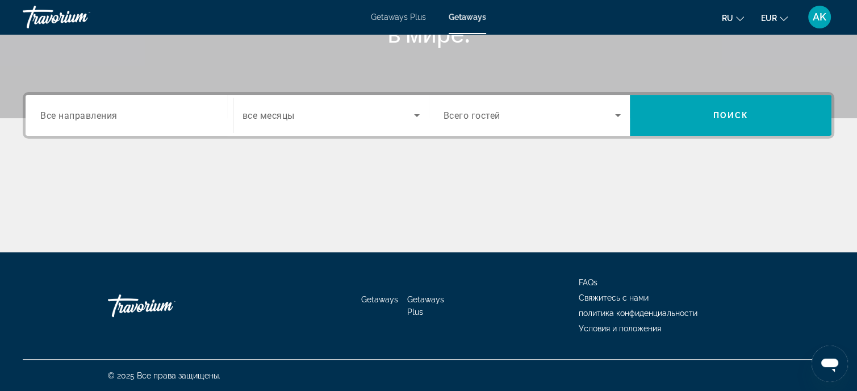
click at [68, 115] on span "Все направления" at bounding box center [78, 115] width 77 height 11
click at [68, 115] on input "Destination Все направления" at bounding box center [129, 116] width 178 height 14
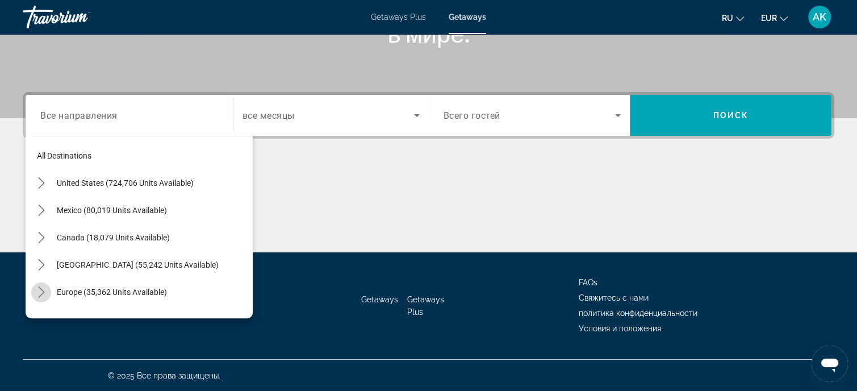
click at [41, 290] on icon "Toggle Europe (35,362 units available) submenu" at bounding box center [41, 291] width 11 height 11
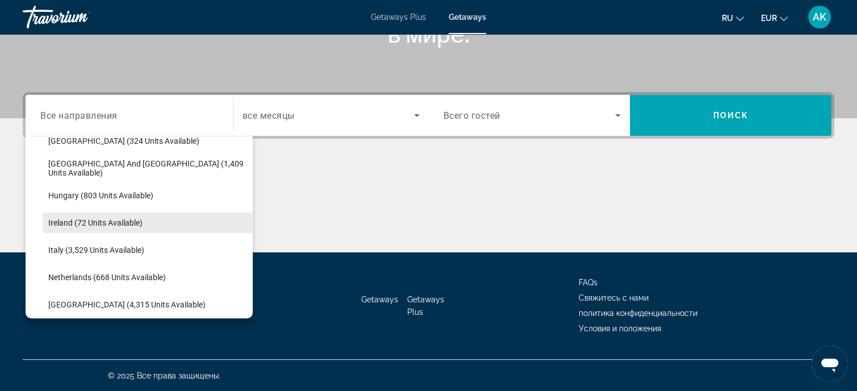
scroll to position [426, 0]
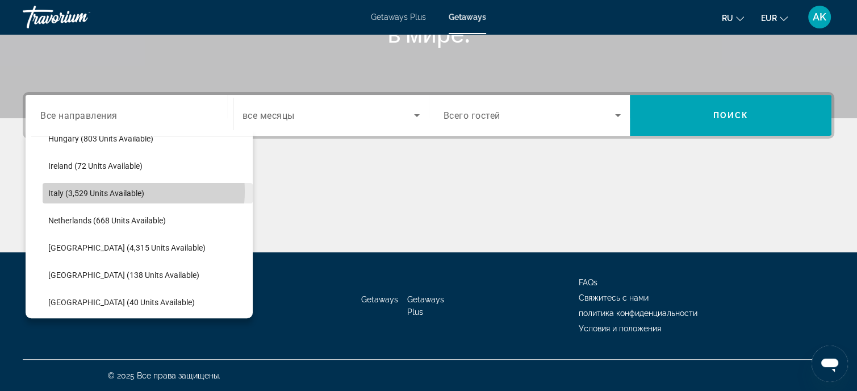
click at [118, 190] on span "Italy (3,529 units available)" at bounding box center [96, 193] width 96 height 9
type input "**********"
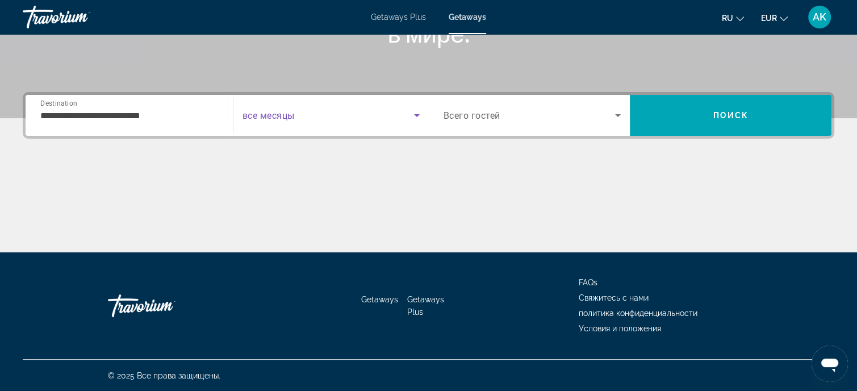
click at [418, 114] on icon "Search widget" at bounding box center [417, 115] width 6 height 3
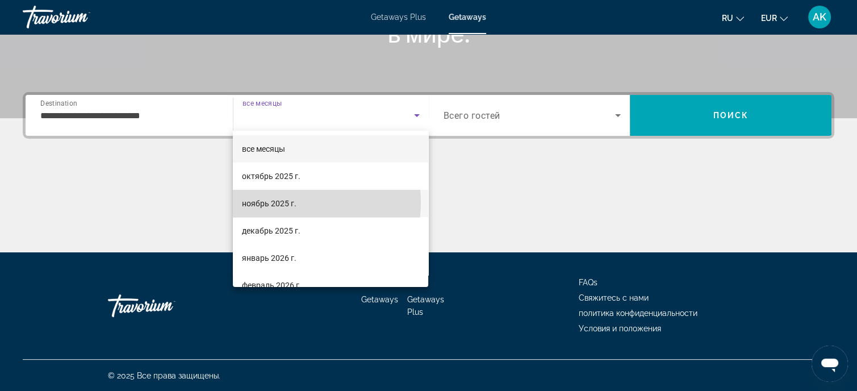
click at [291, 202] on span "ноябрь 2025 г." at bounding box center [269, 204] width 55 height 14
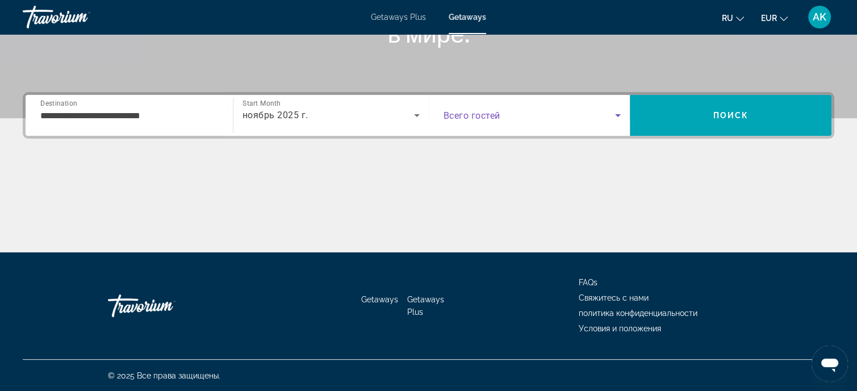
click at [615, 114] on icon "Search widget" at bounding box center [618, 116] width 14 height 14
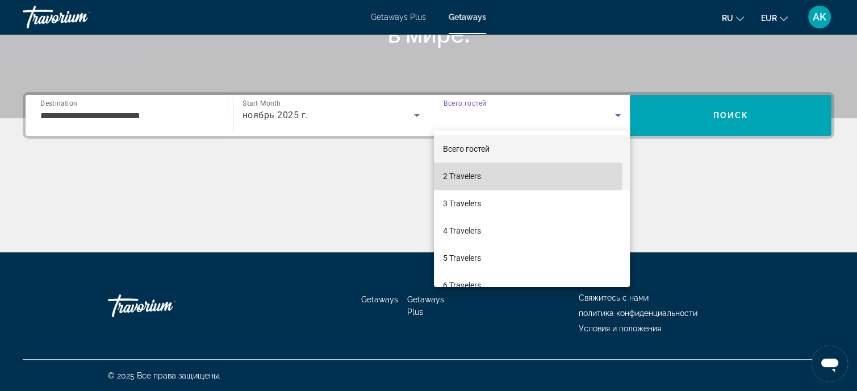
click at [491, 174] on mat-option "2 Travelers" at bounding box center [532, 176] width 196 height 27
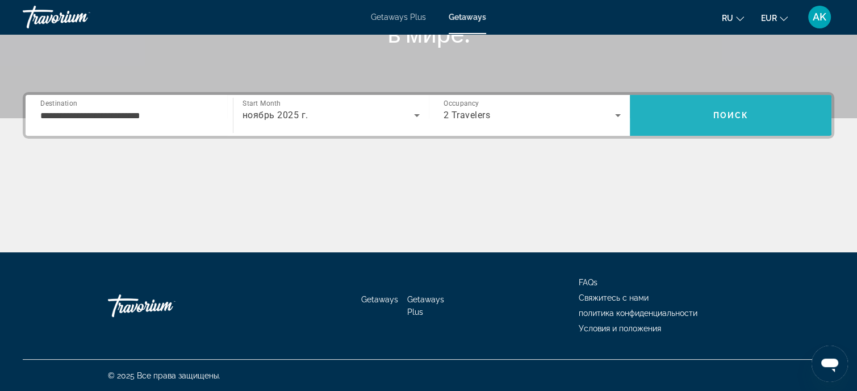
click at [713, 120] on span "Search" at bounding box center [731, 115] width 202 height 27
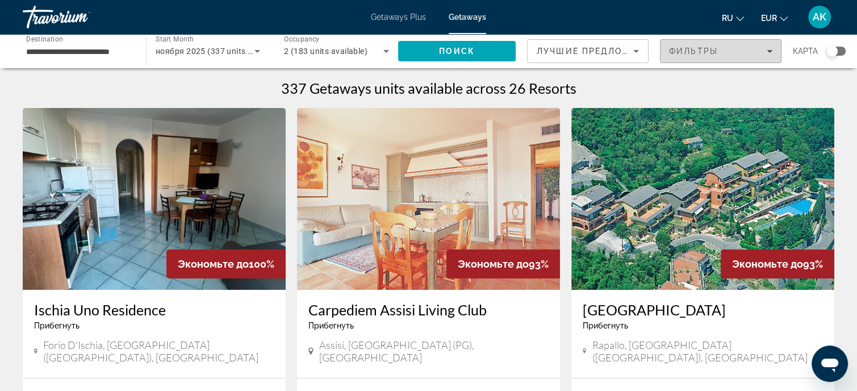
click at [769, 49] on icon "Filters" at bounding box center [770, 51] width 6 height 6
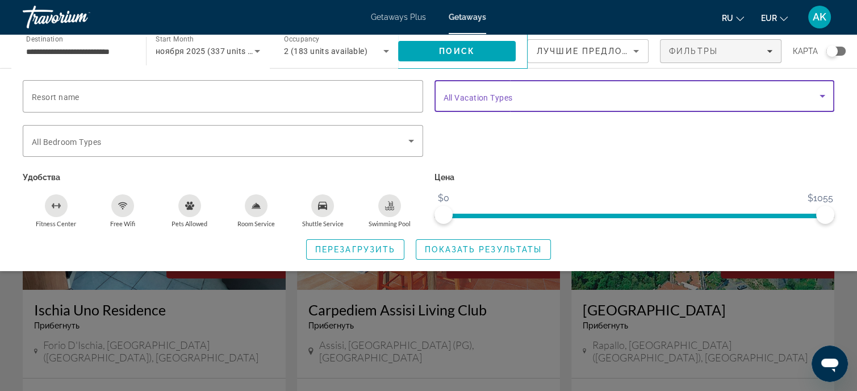
click at [821, 95] on icon "Search widget" at bounding box center [823, 96] width 6 height 3
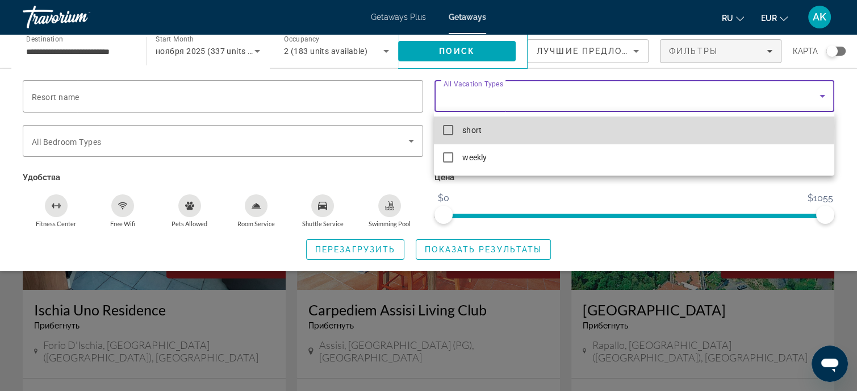
click at [450, 127] on mat-pseudo-checkbox at bounding box center [448, 130] width 10 height 10
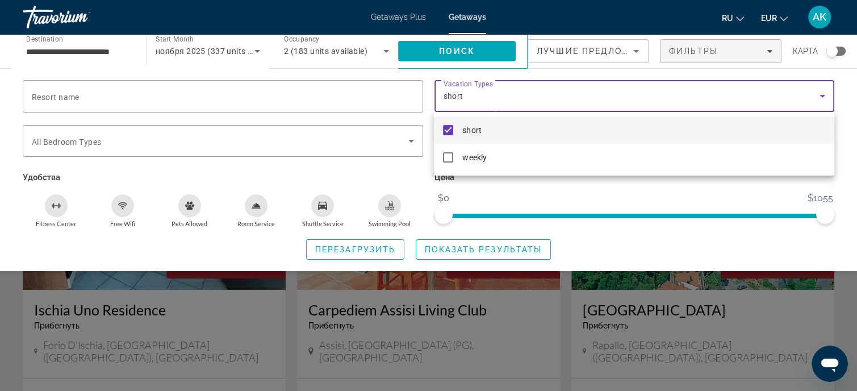
click at [531, 182] on div at bounding box center [428, 195] width 857 height 391
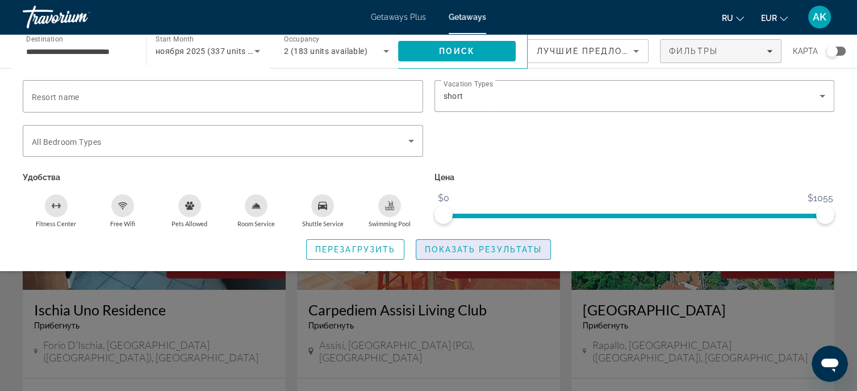
click at [496, 254] on span "Search widget" at bounding box center [484, 249] width 134 height 27
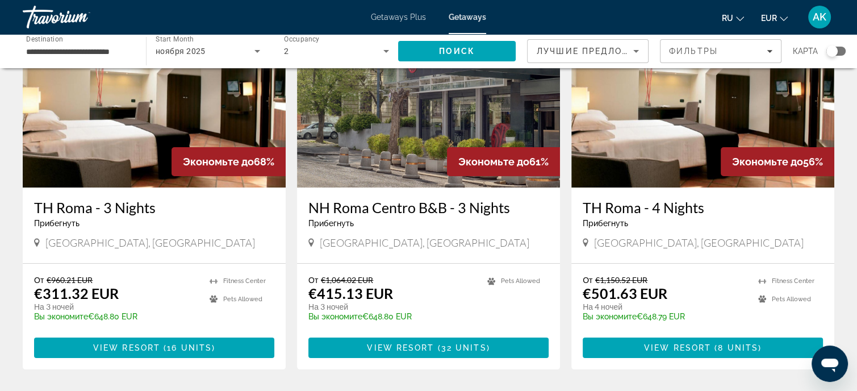
scroll to position [114, 0]
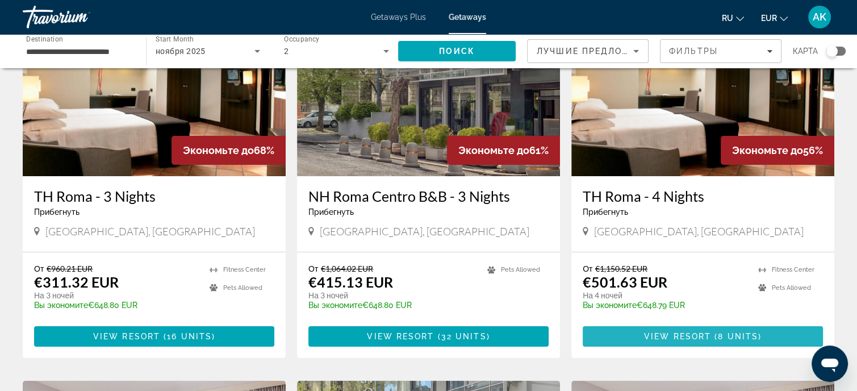
click at [668, 335] on span "View Resort" at bounding box center [677, 336] width 67 height 9
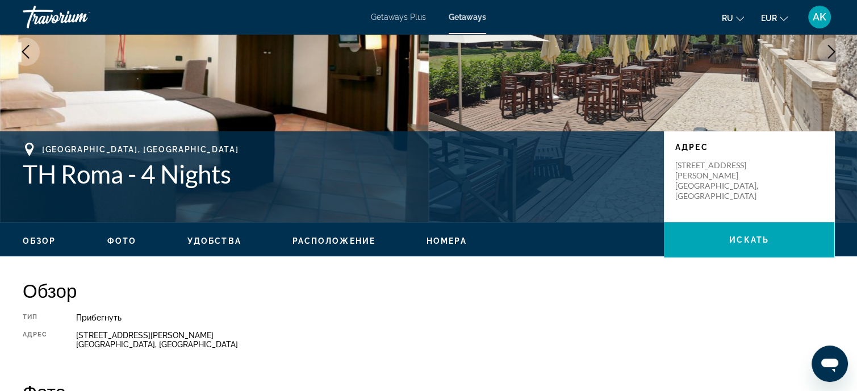
scroll to position [170, 0]
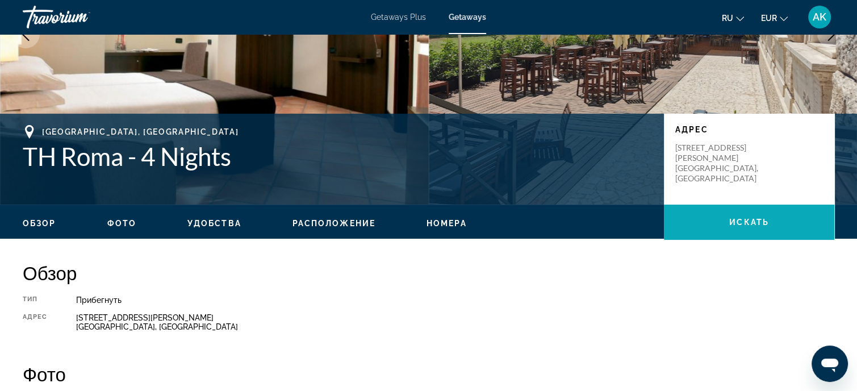
click at [739, 222] on span "искать" at bounding box center [750, 222] width 40 height 9
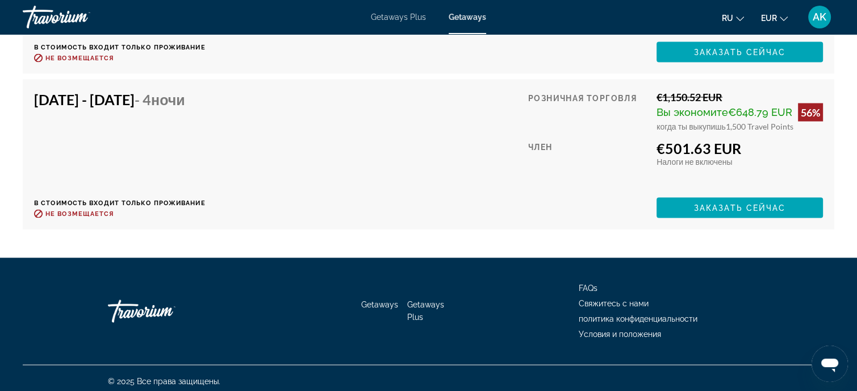
scroll to position [2189, 0]
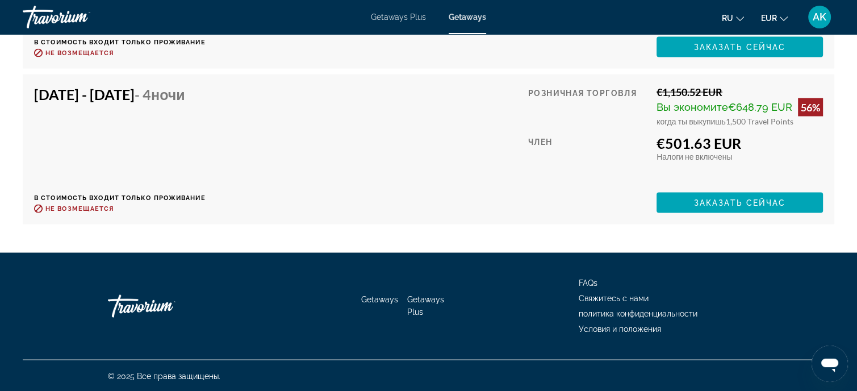
click at [631, 298] on span "Свяжитесь с нами" at bounding box center [614, 298] width 70 height 9
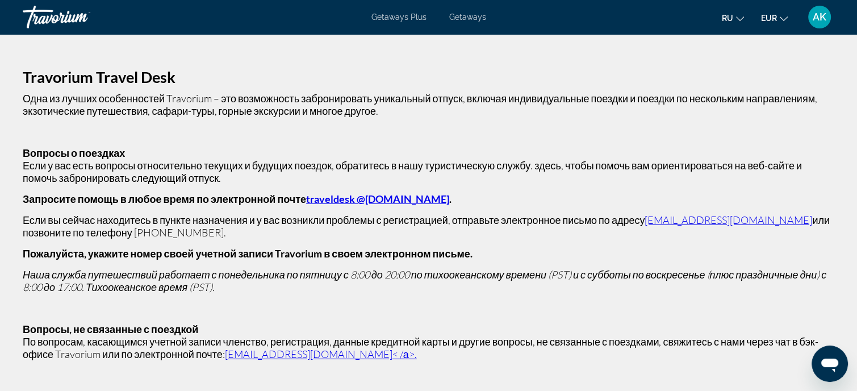
click at [320, 201] on link "traveldesk @[DOMAIN_NAME]" at bounding box center [377, 199] width 143 height 13
drag, startPoint x: 289, startPoint y: 197, endPoint x: 421, endPoint y: 199, distance: 131.8
click at [421, 199] on p "Запросите помощь в любое время по электронной почте traveldesk @[DOMAIN_NAME] ." at bounding box center [429, 199] width 812 height 13
click at [396, 201] on link "traveldesk @[DOMAIN_NAME]" at bounding box center [377, 199] width 143 height 13
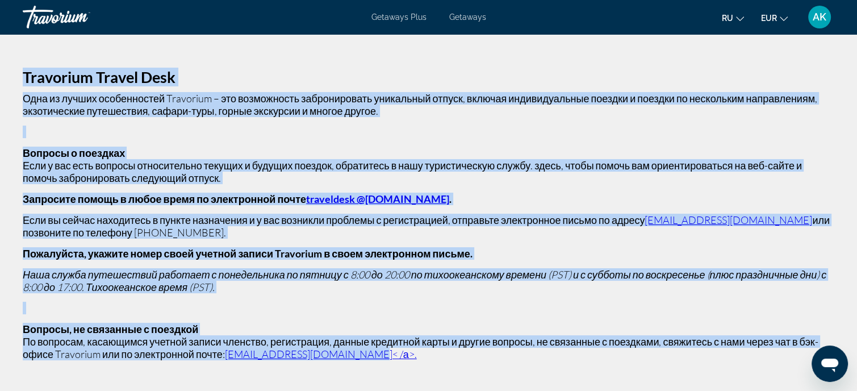
scroll to position [145, 0]
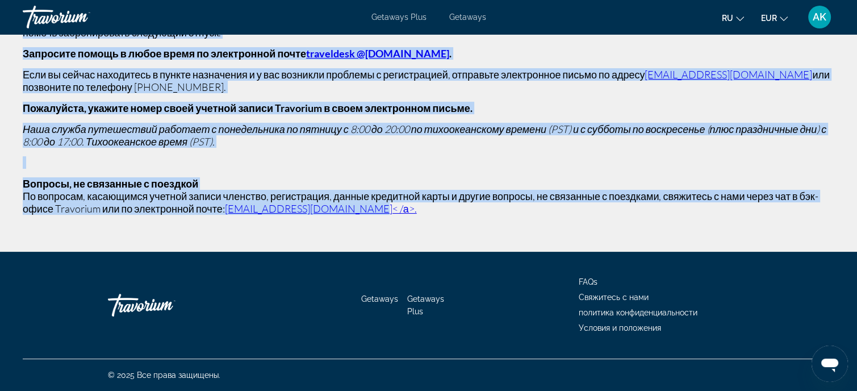
drag, startPoint x: 24, startPoint y: 74, endPoint x: 368, endPoint y: 211, distance: 370.6
click at [368, 211] on p "Travorium Travel Desk Одна из лучших особенностей Travorium – это возможность з…" at bounding box center [429, 70] width 812 height 289
click at [482, 169] on p "Travorium Travel Desk Одна из лучших особенностей Travorium – это возможность з…" at bounding box center [429, 70] width 812 height 289
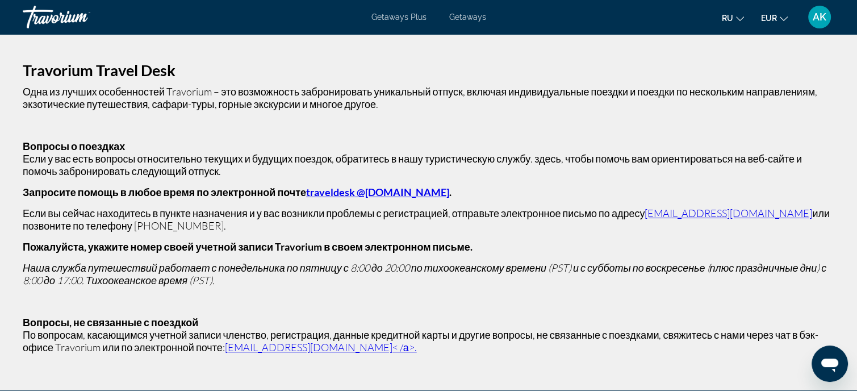
scroll to position [0, 0]
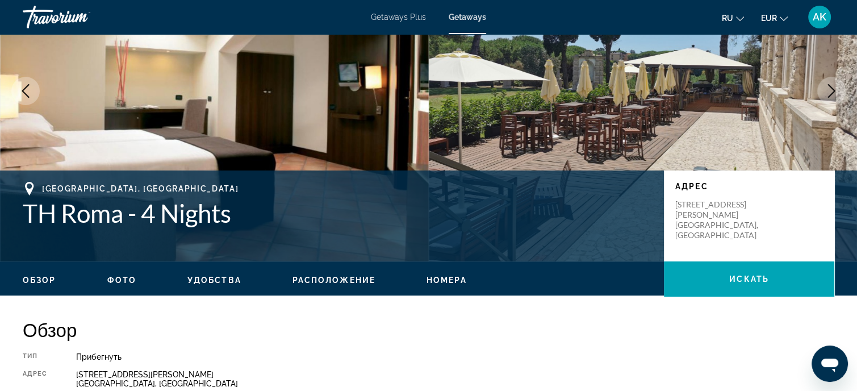
scroll to position [170, 0]
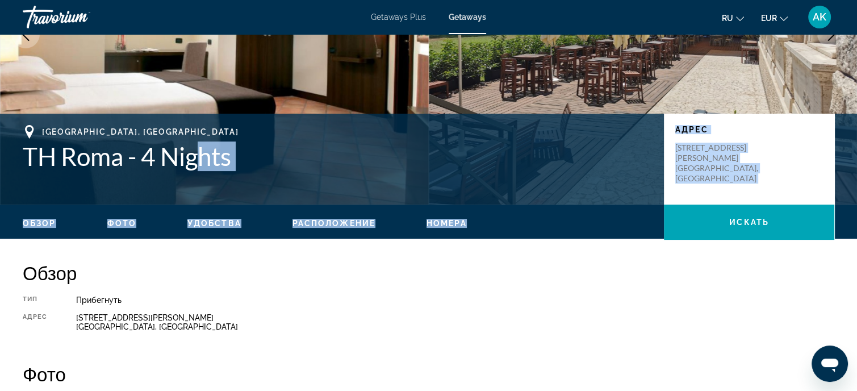
drag, startPoint x: 18, startPoint y: 272, endPoint x: 195, endPoint y: 141, distance: 220.3
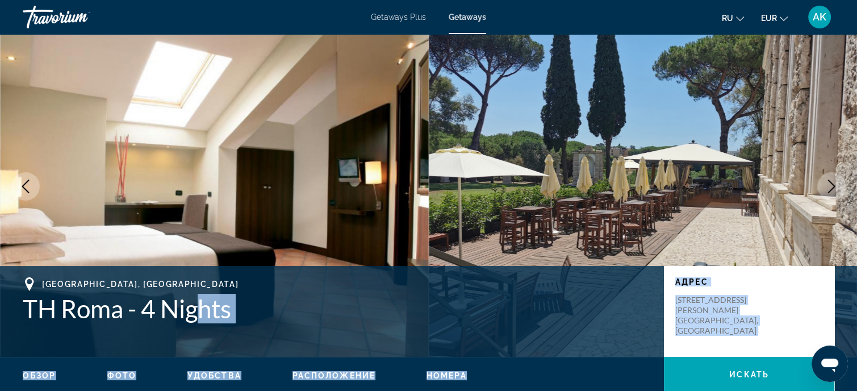
scroll to position [0, 0]
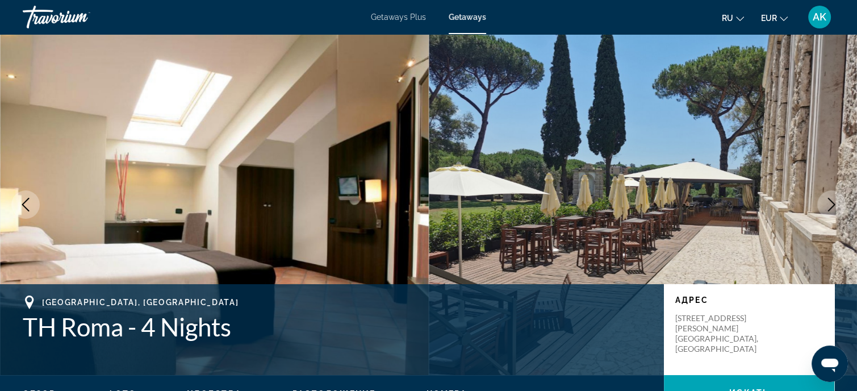
drag, startPoint x: 179, startPoint y: 28, endPoint x: 135, endPoint y: 18, distance: 45.4
click at [167, 22] on div "Getaways Plus Getaways ru English Español Français Italiano Português русский E…" at bounding box center [428, 17] width 857 height 30
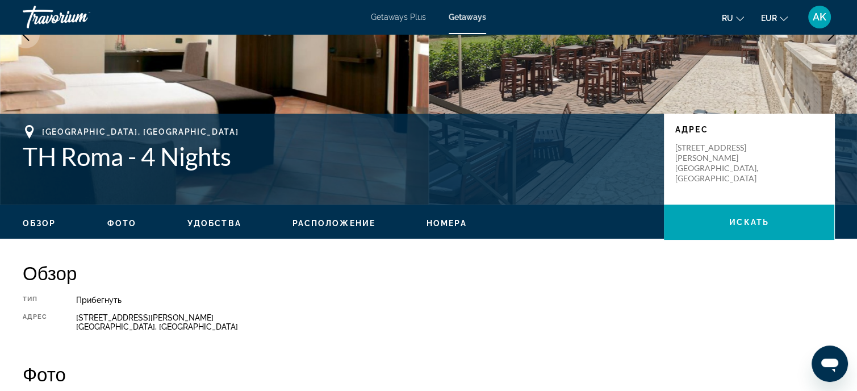
scroll to position [227, 0]
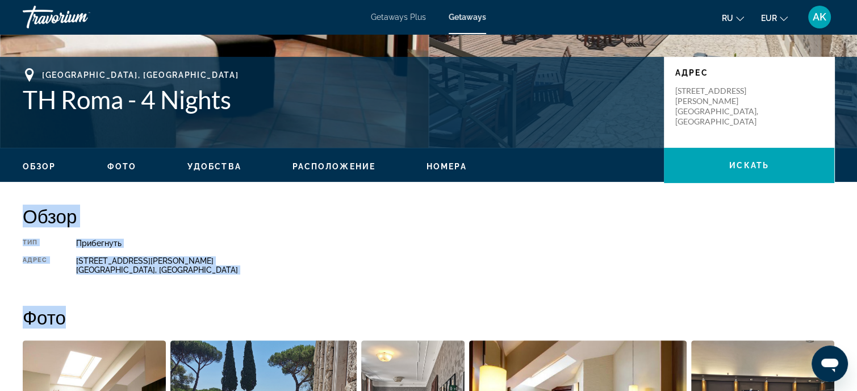
drag, startPoint x: 24, startPoint y: 215, endPoint x: 748, endPoint y: 298, distance: 728.6
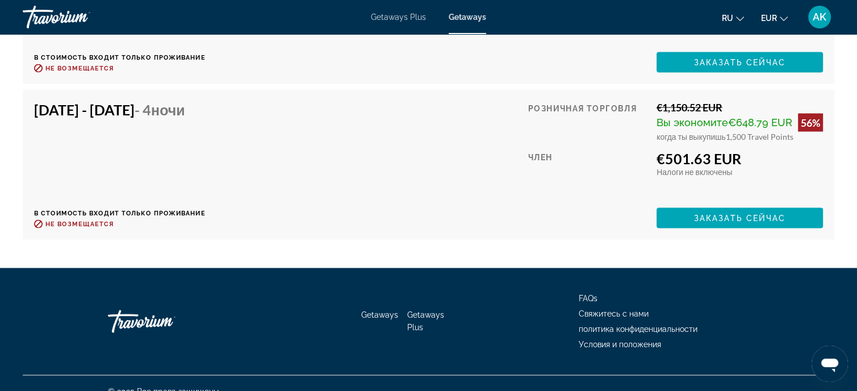
scroll to position [2189, 0]
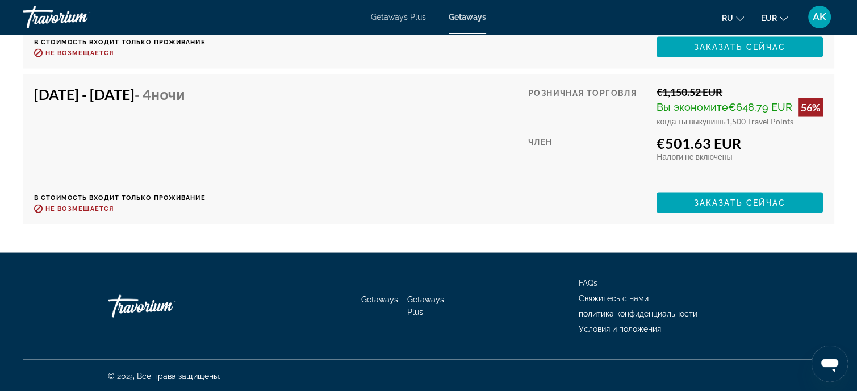
click at [593, 295] on span "Свяжитесь с нами" at bounding box center [614, 298] width 70 height 9
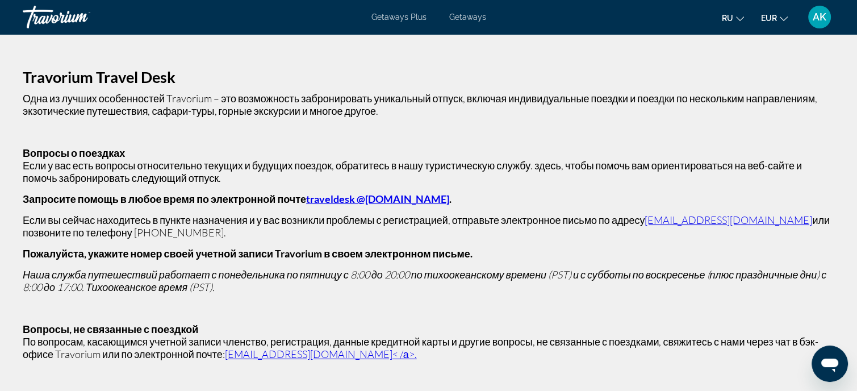
click at [359, 200] on link "traveldesk @[DOMAIN_NAME]" at bounding box center [377, 199] width 143 height 13
drag, startPoint x: 288, startPoint y: 195, endPoint x: 418, endPoint y: 201, distance: 129.7
click at [418, 201] on p "Запросите помощь в любое время по электронной почте traveldesk @[DOMAIN_NAME] ." at bounding box center [429, 199] width 812 height 13
copy strong "traveldesk @[DOMAIN_NAME] ."
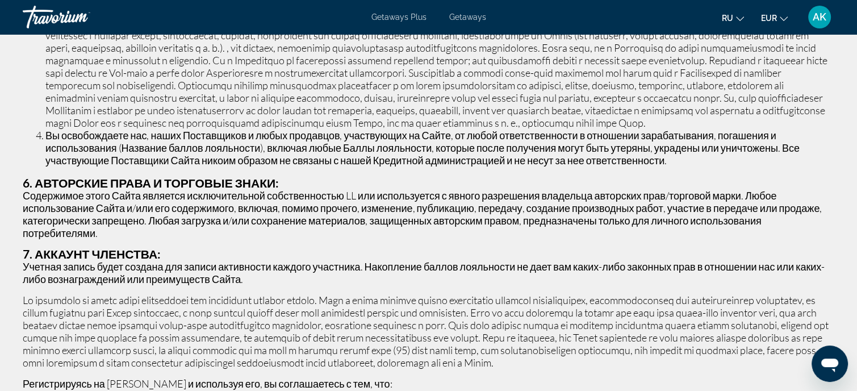
scroll to position [1477, 0]
